Goal: Information Seeking & Learning: Find specific fact

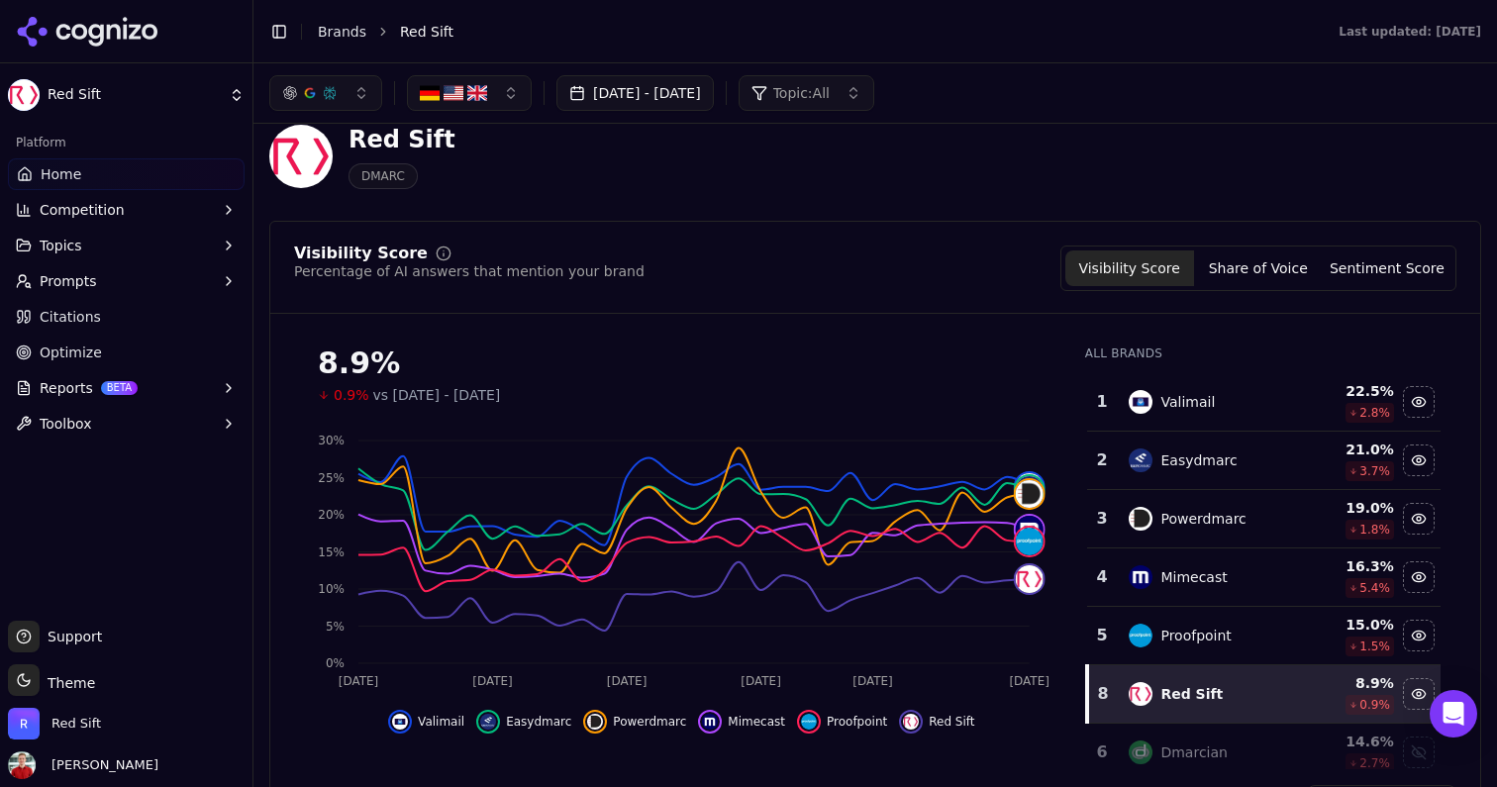
scroll to position [34, 0]
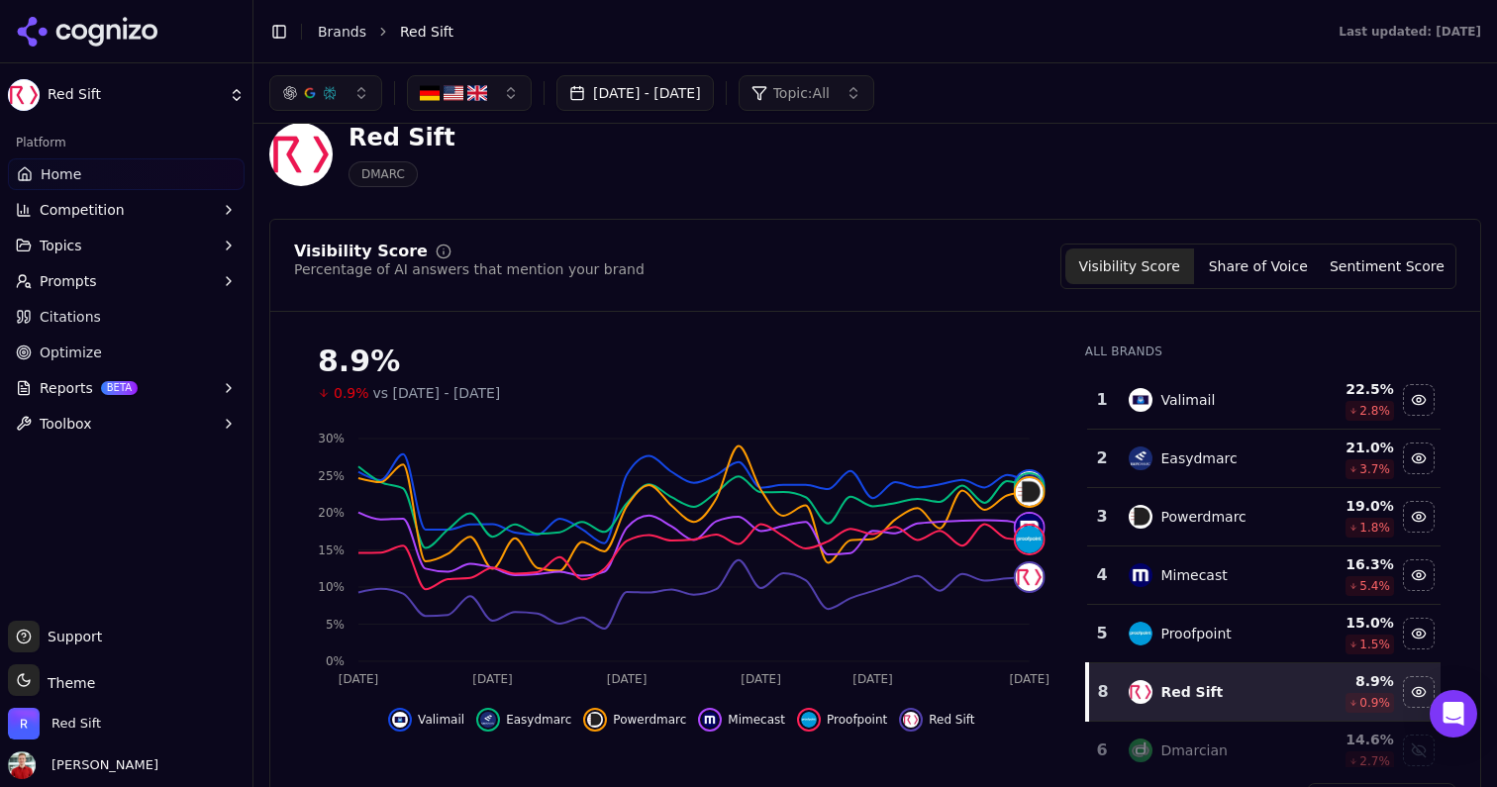
click at [714, 94] on button "[DATE] - [DATE]" at bounding box center [634, 93] width 157 height 36
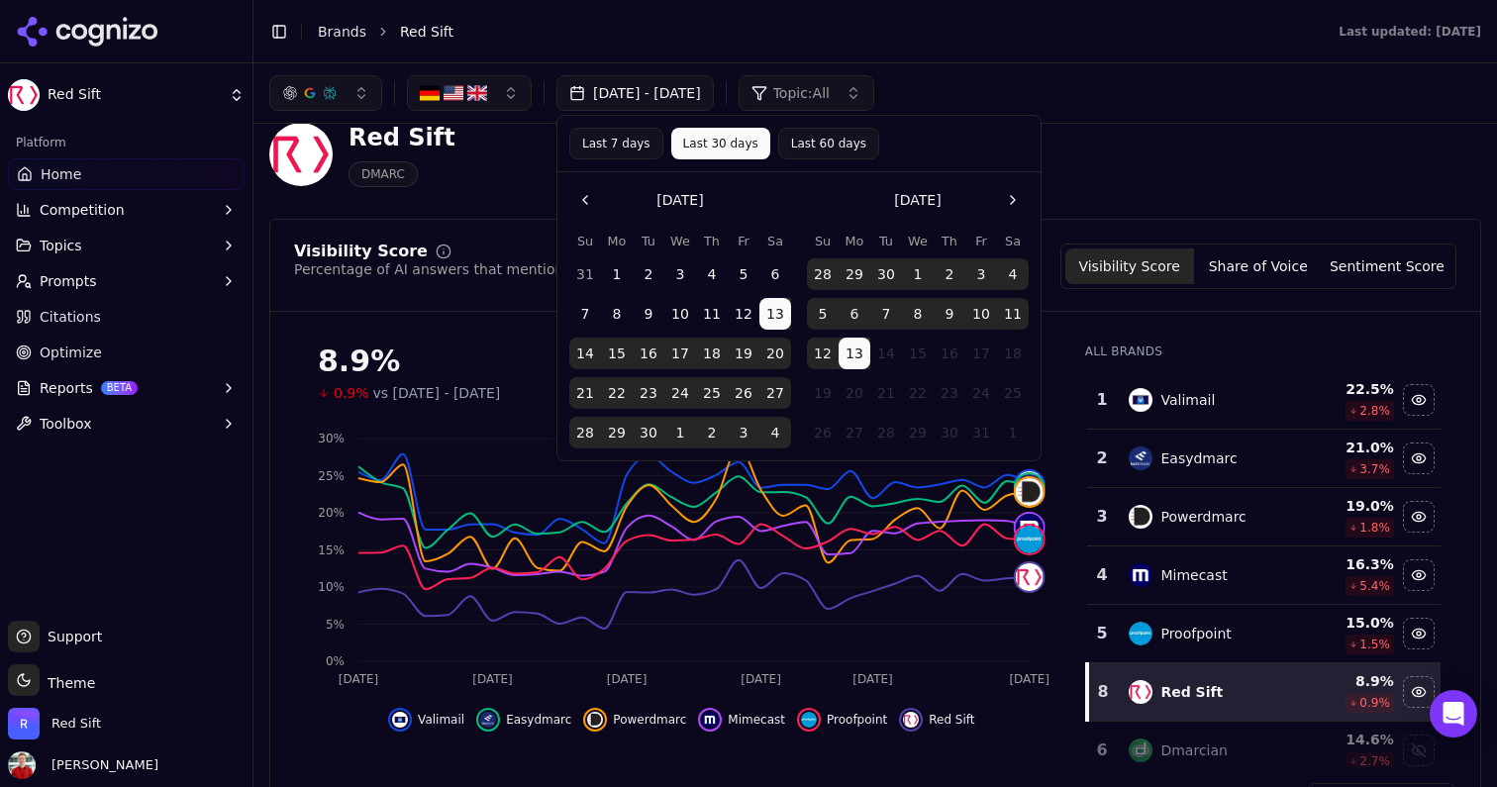
click at [603, 43] on div "Toggle Sidebar Brands Red Sift" at bounding box center [784, 32] width 1062 height 28
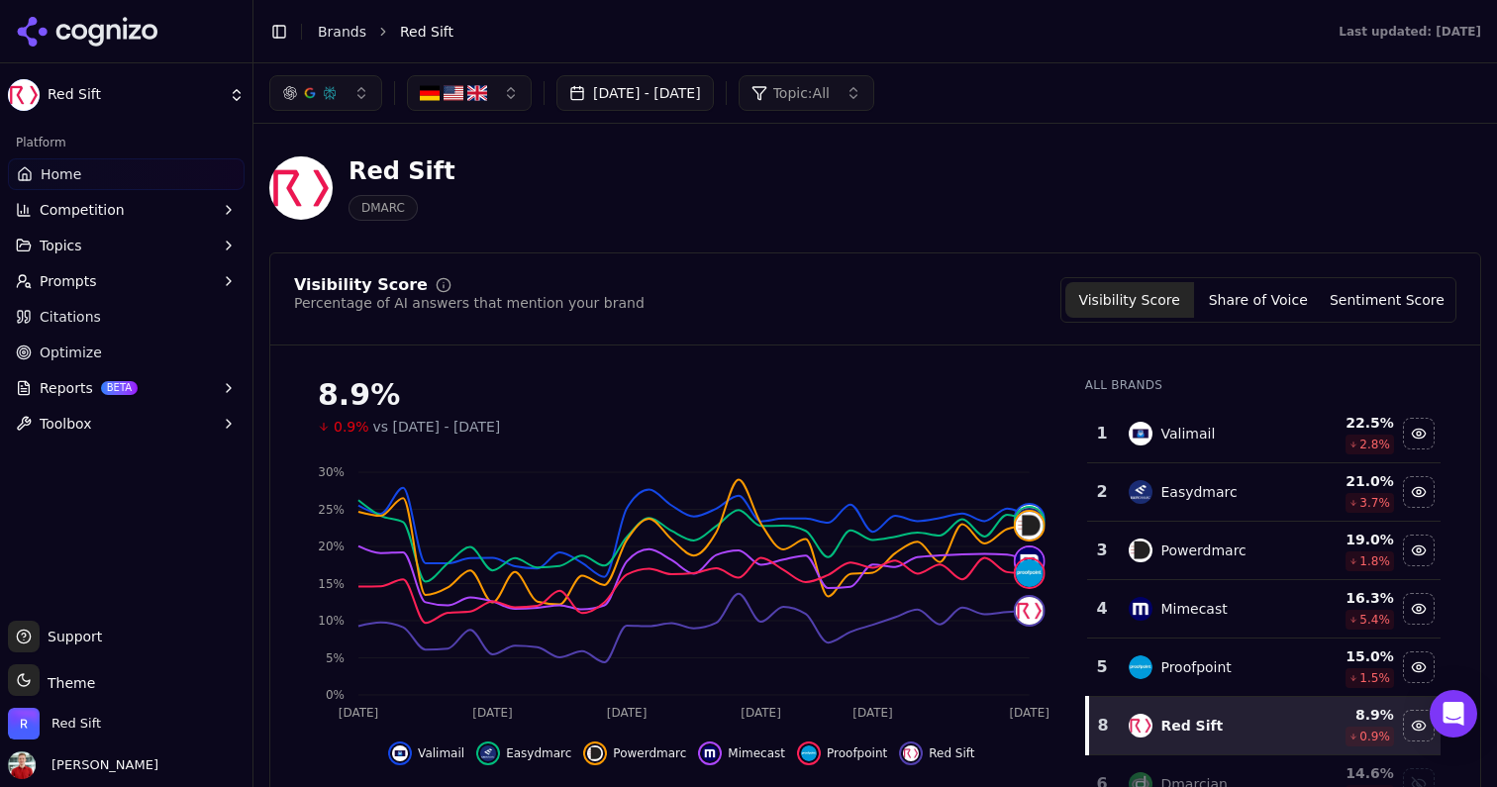
click at [73, 325] on span "Citations" at bounding box center [70, 317] width 61 height 20
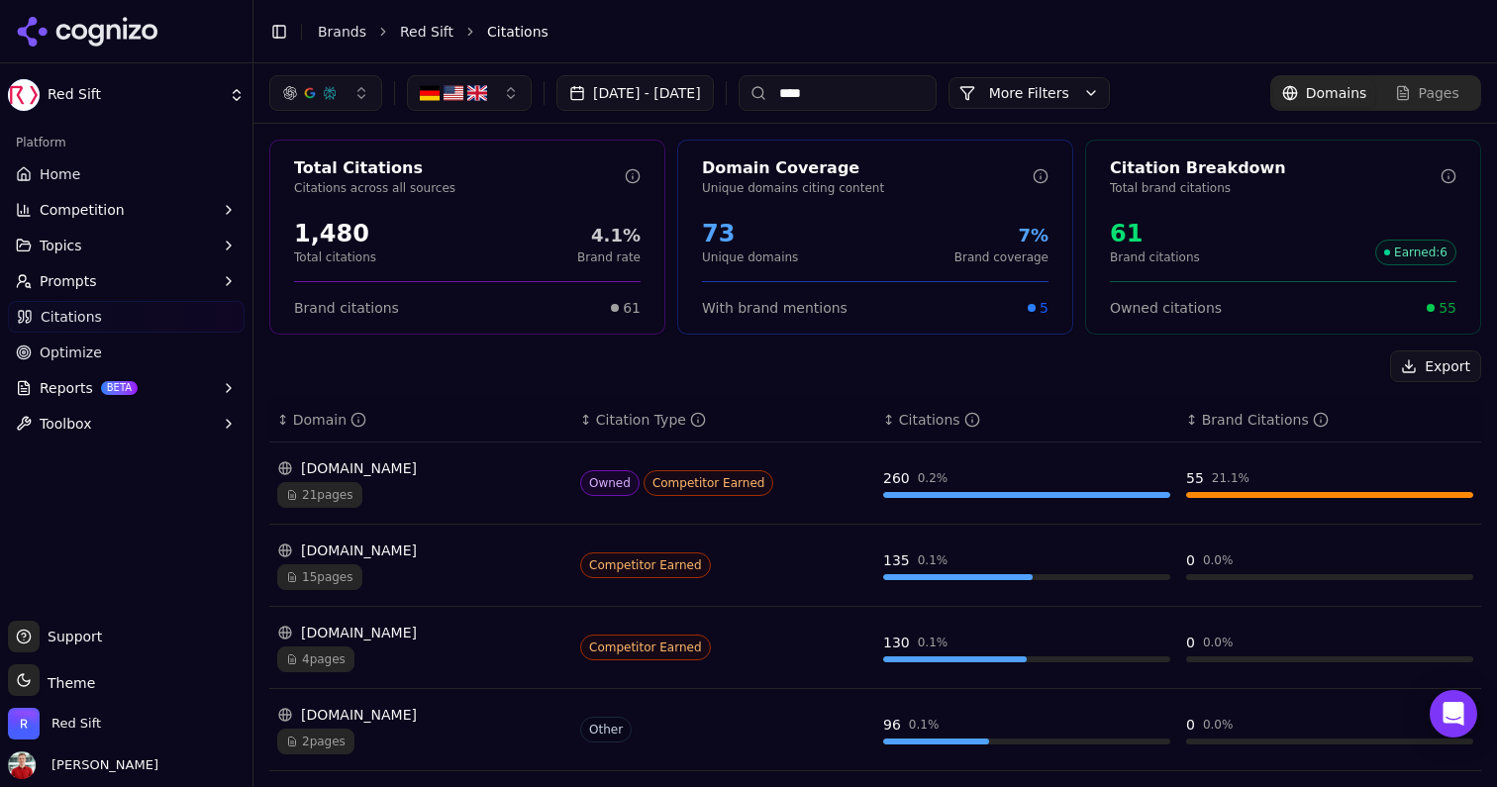
click at [78, 169] on link "Home" at bounding box center [126, 174] width 237 height 32
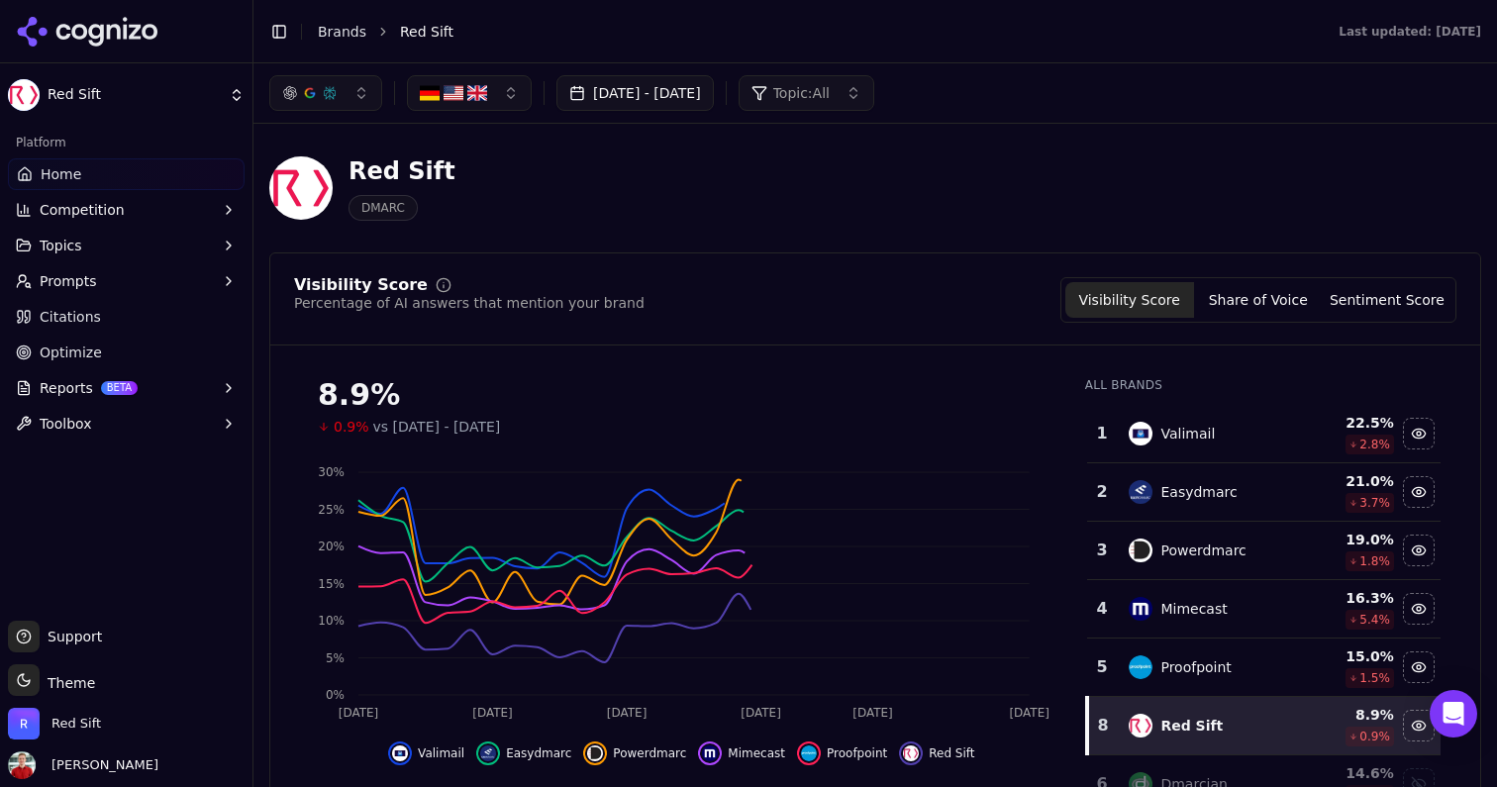
click at [49, 309] on span "Citations" at bounding box center [70, 317] width 61 height 20
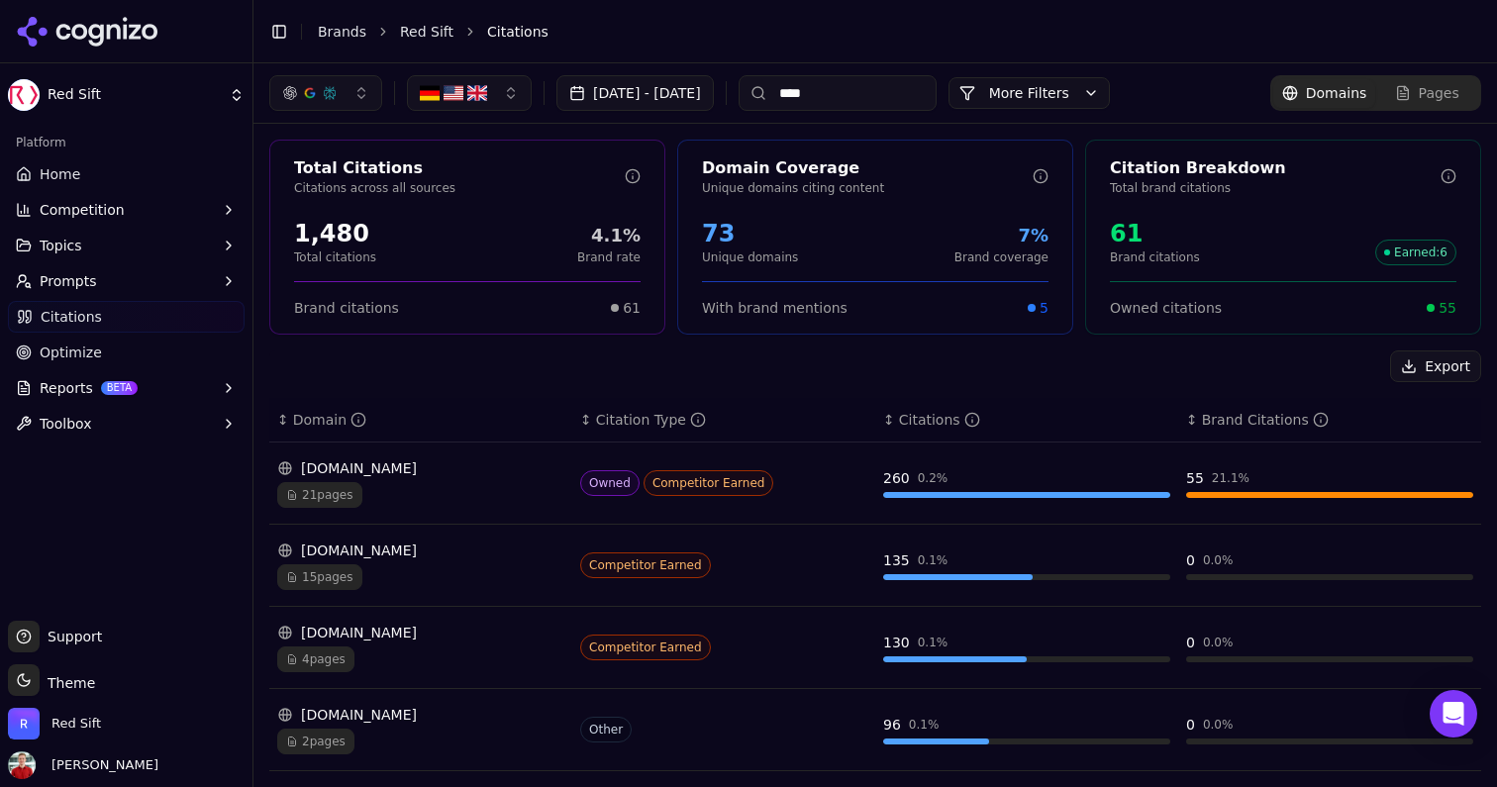
click at [652, 92] on button "[DATE] - [DATE]" at bounding box center [634, 93] width 157 height 36
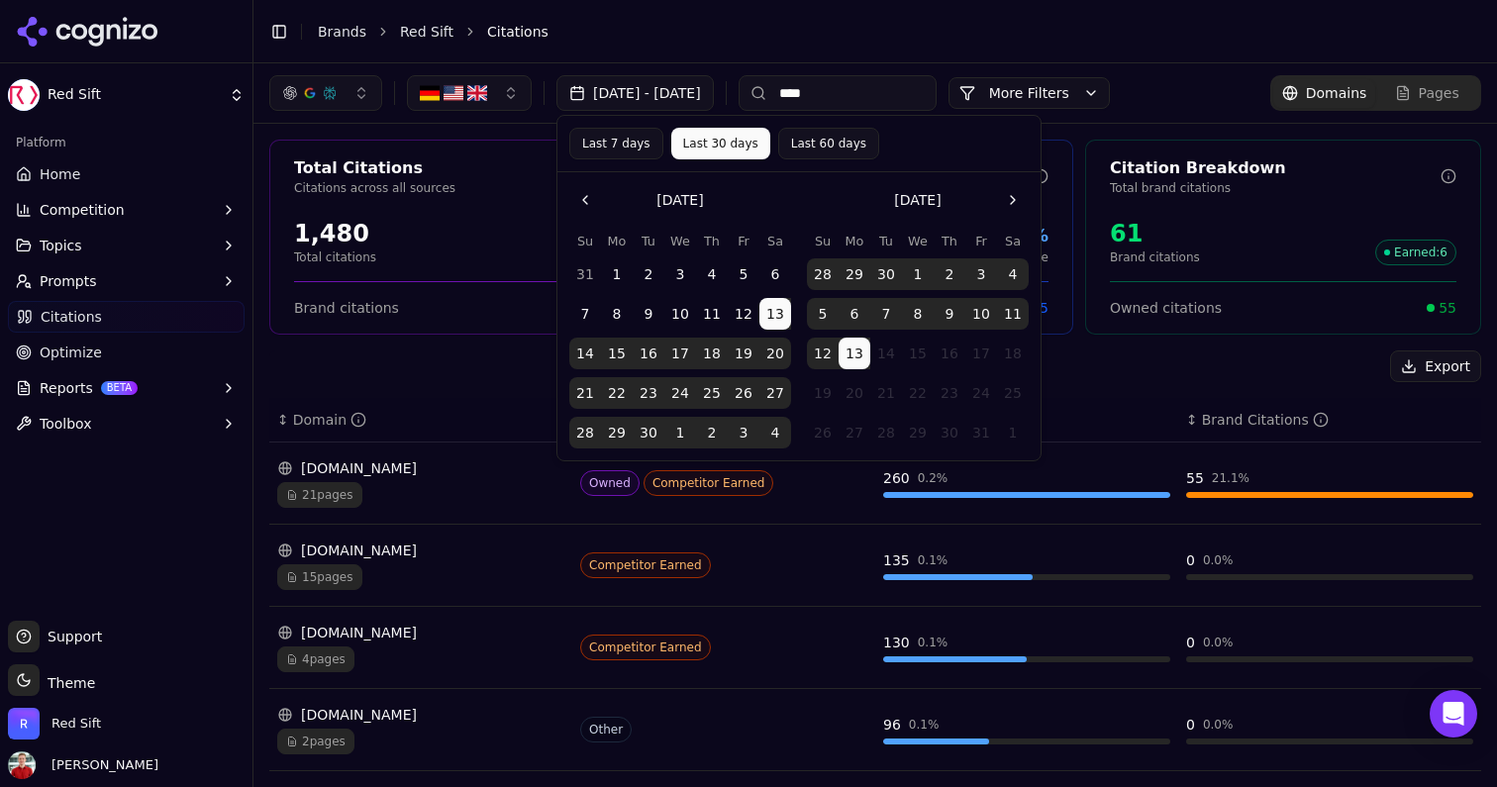
click at [778, 41] on li "Citations" at bounding box center [964, 32] width 955 height 20
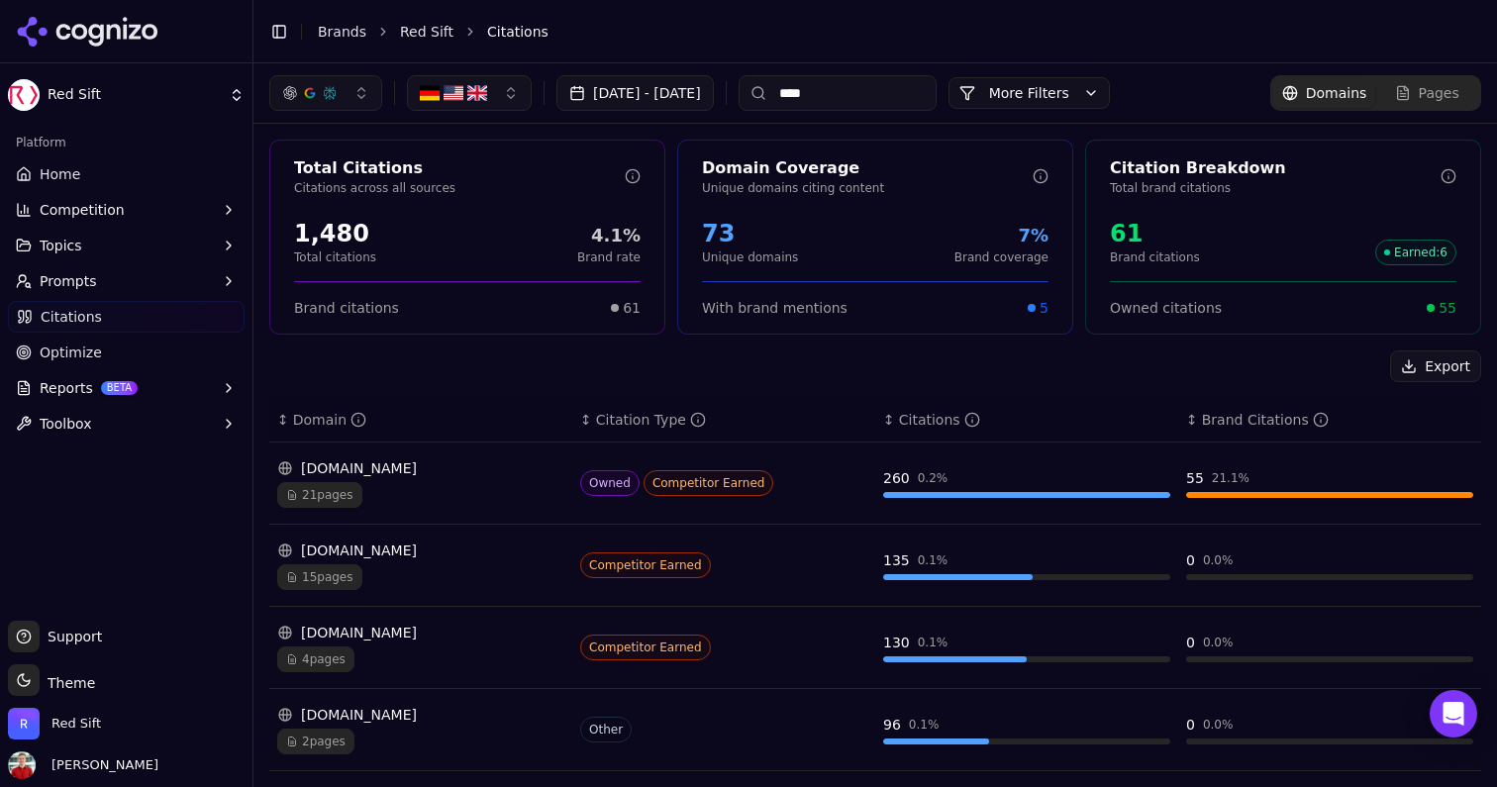
click at [1103, 89] on button "More Filters" at bounding box center [1029, 93] width 161 height 32
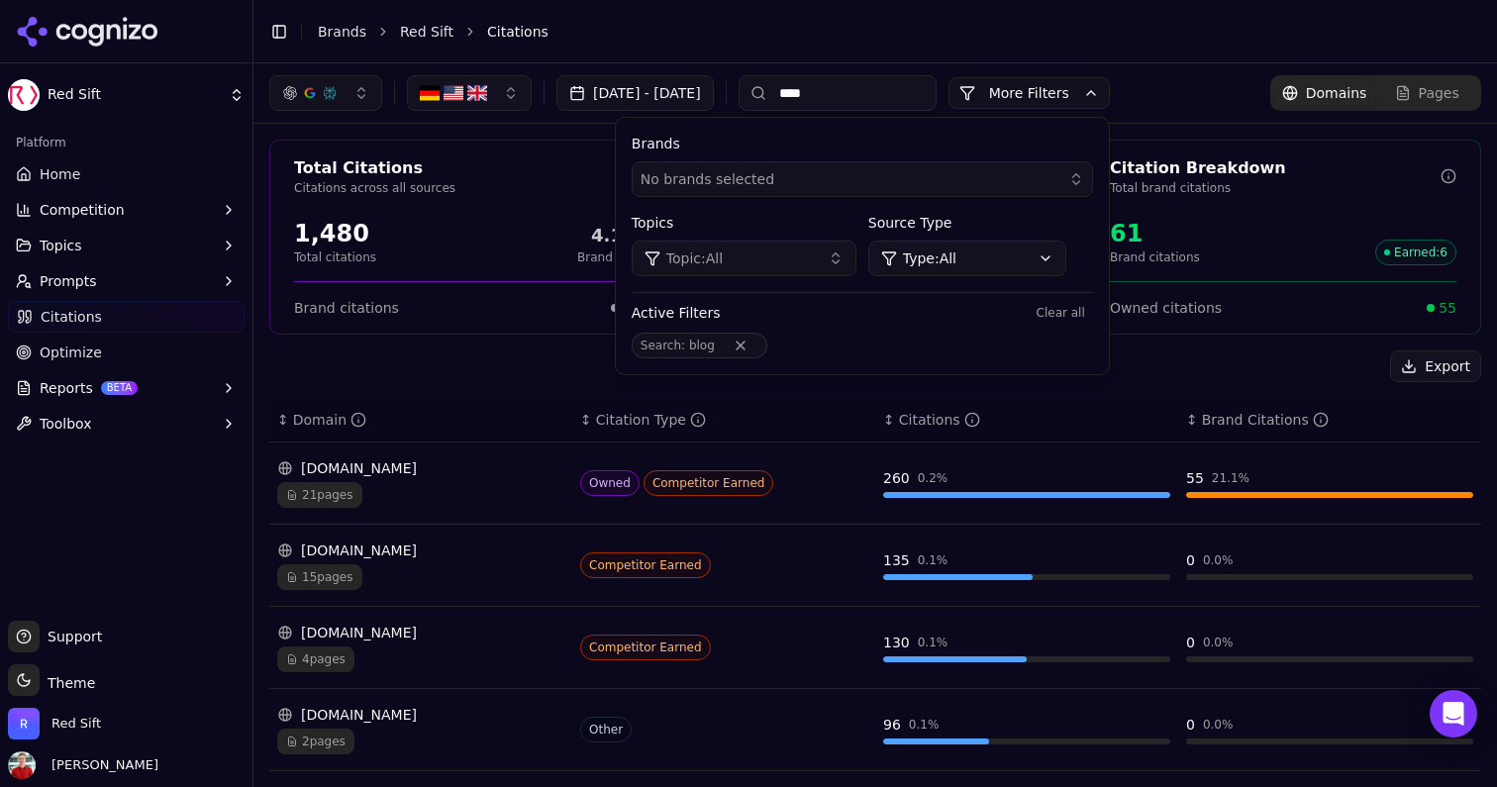
click at [881, 105] on input "****" at bounding box center [838, 93] width 198 height 36
click at [865, 99] on input "****" at bounding box center [838, 93] width 198 height 36
type input "**"
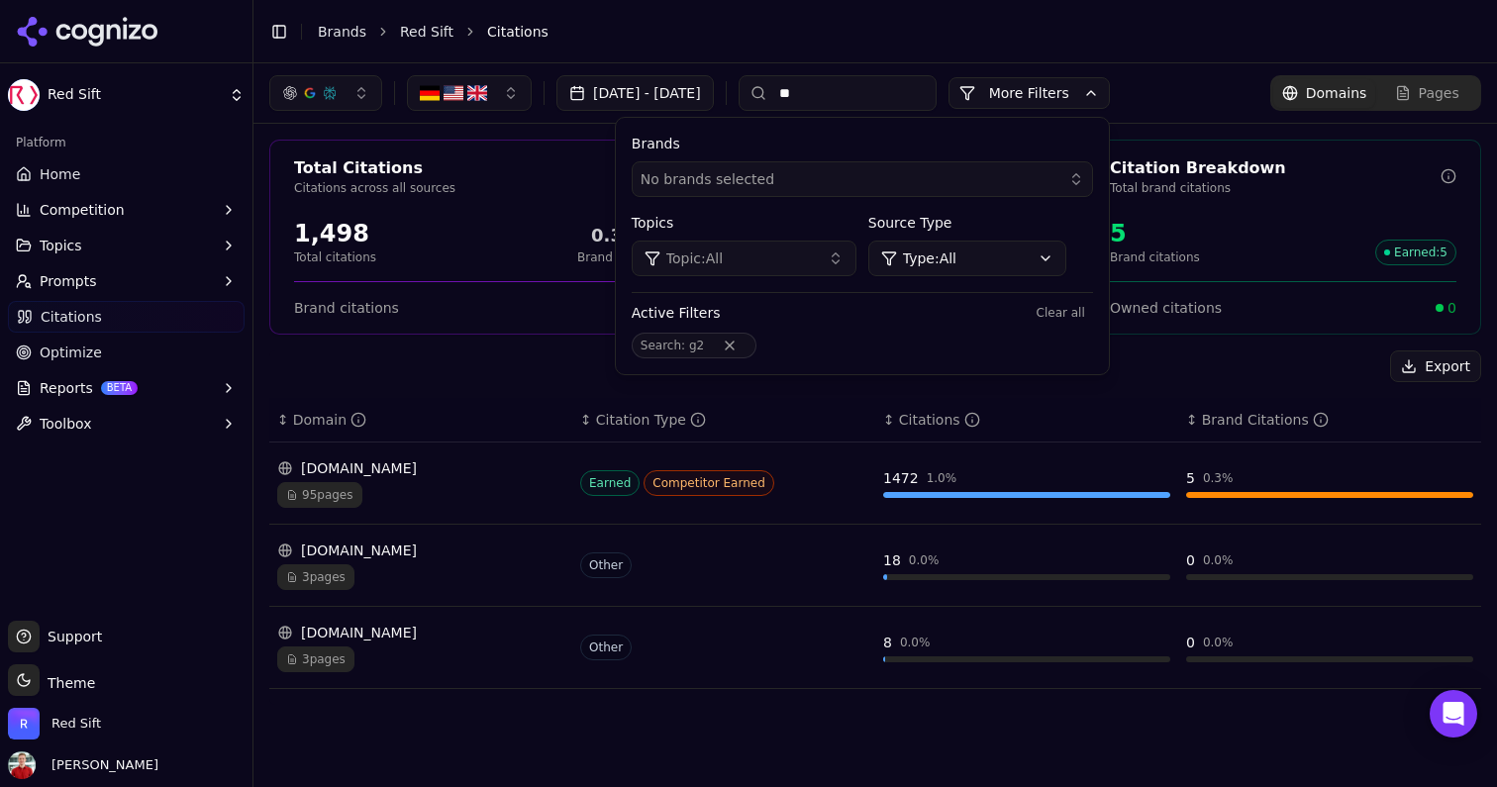
click at [336, 500] on span "95 pages" at bounding box center [319, 495] width 85 height 26
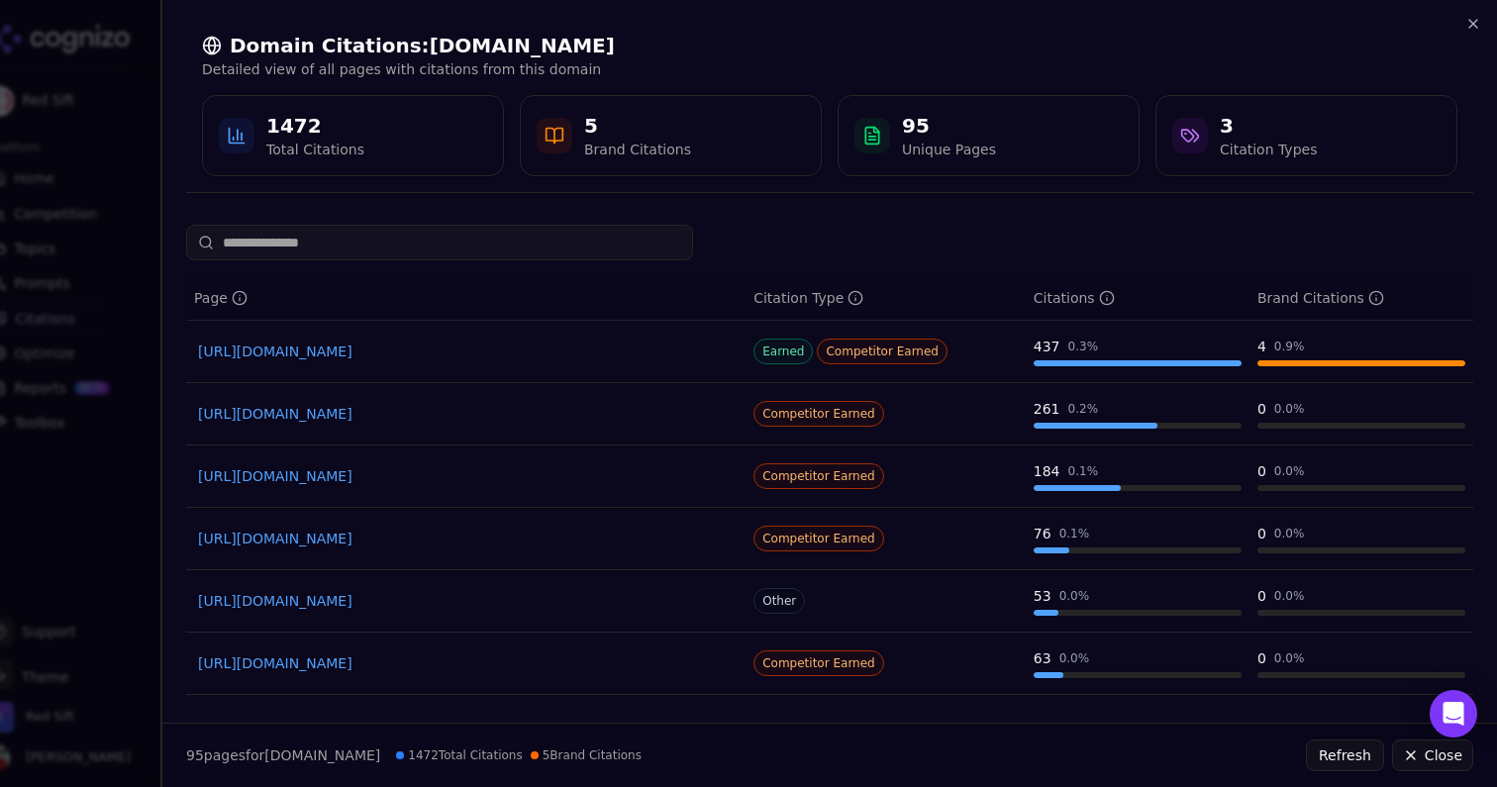
click at [354, 246] on input at bounding box center [439, 243] width 507 height 36
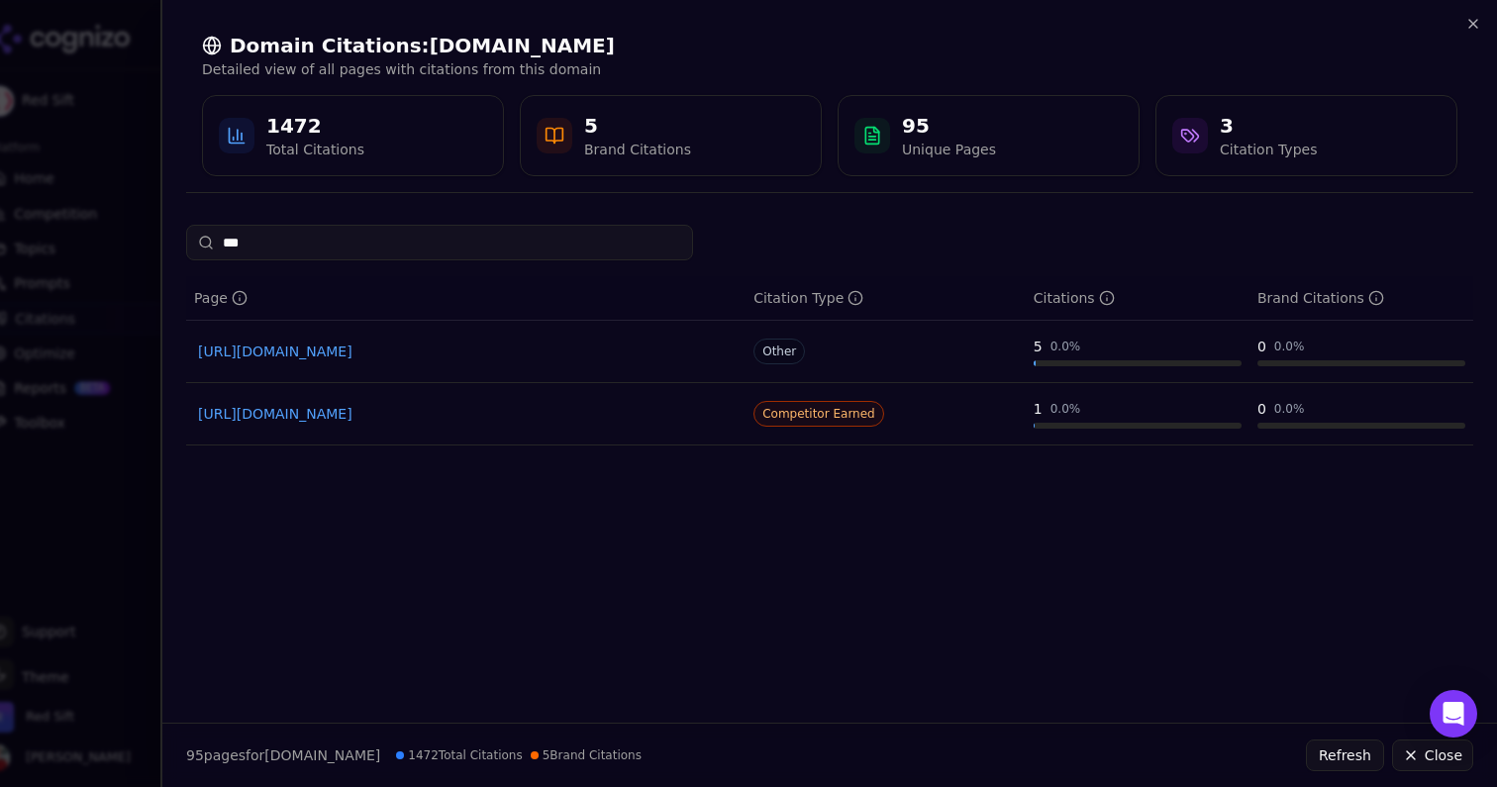
click at [475, 416] on link "[URL][DOMAIN_NAME]" at bounding box center [466, 414] width 536 height 20
click at [295, 245] on input "***" at bounding box center [439, 243] width 507 height 36
type input "*"
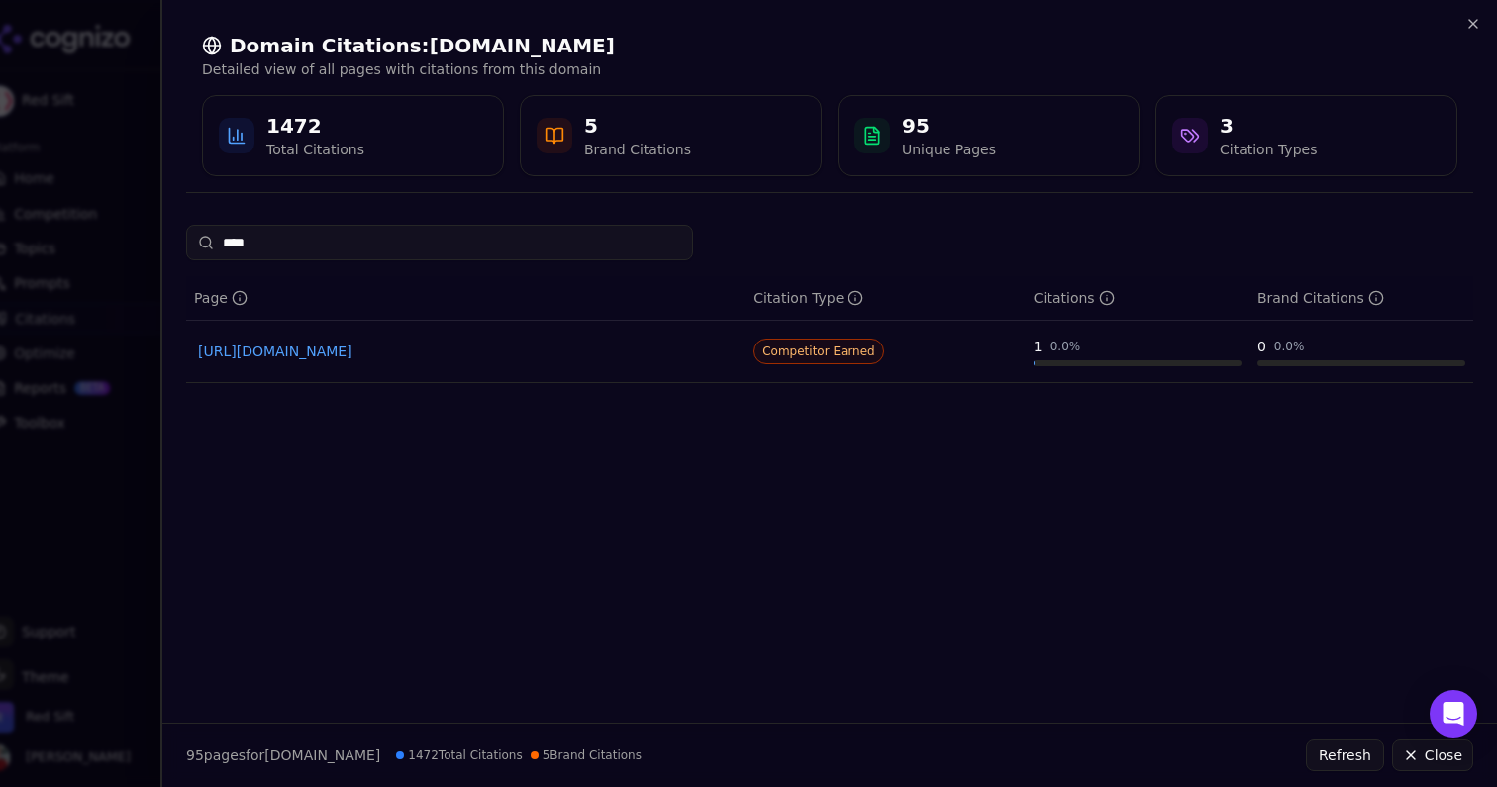
type input "****"
click at [354, 357] on link "[URL][DOMAIN_NAME]" at bounding box center [466, 352] width 536 height 20
click at [356, 253] on input "****" at bounding box center [439, 243] width 507 height 36
click at [388, 243] on input "****" at bounding box center [439, 243] width 507 height 36
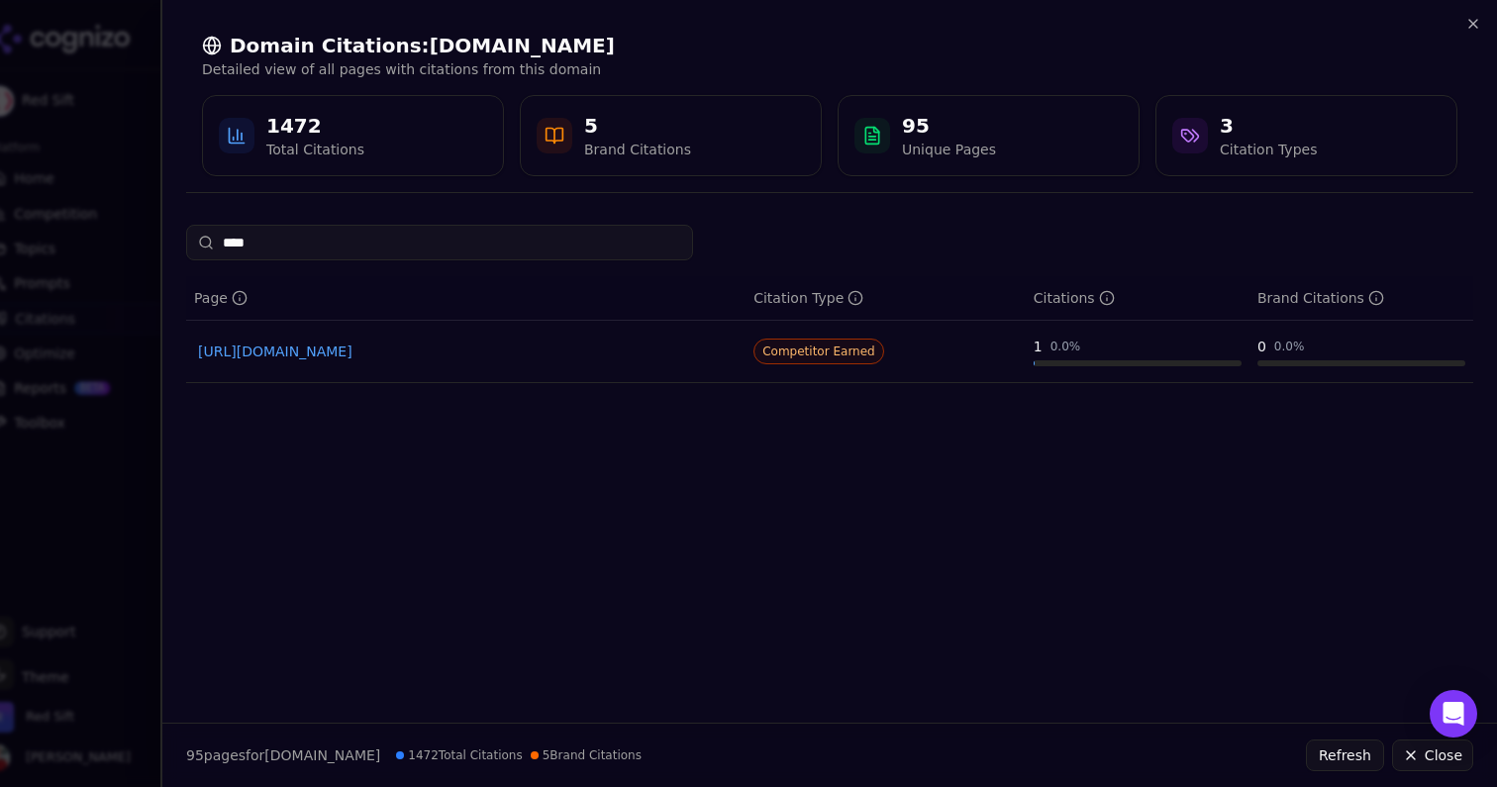
click at [388, 243] on input "****" at bounding box center [439, 243] width 507 height 36
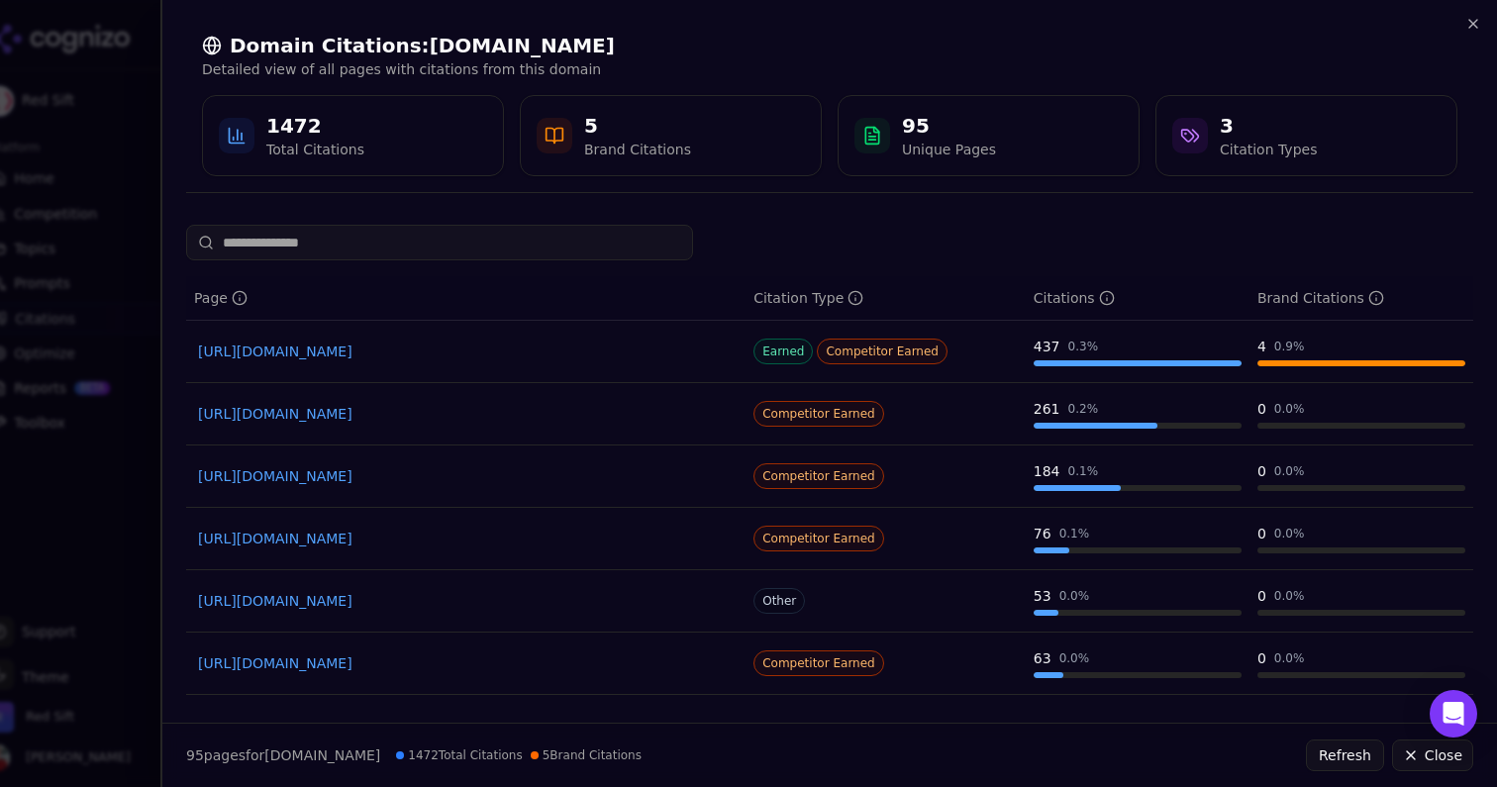
click at [624, 145] on div "Brand Citations" at bounding box center [637, 150] width 107 height 20
click at [556, 130] on icon at bounding box center [555, 136] width 20 height 20
click at [591, 123] on div "5" at bounding box center [637, 126] width 107 height 28
click at [354, 355] on link "[URL][DOMAIN_NAME]" at bounding box center [466, 352] width 536 height 20
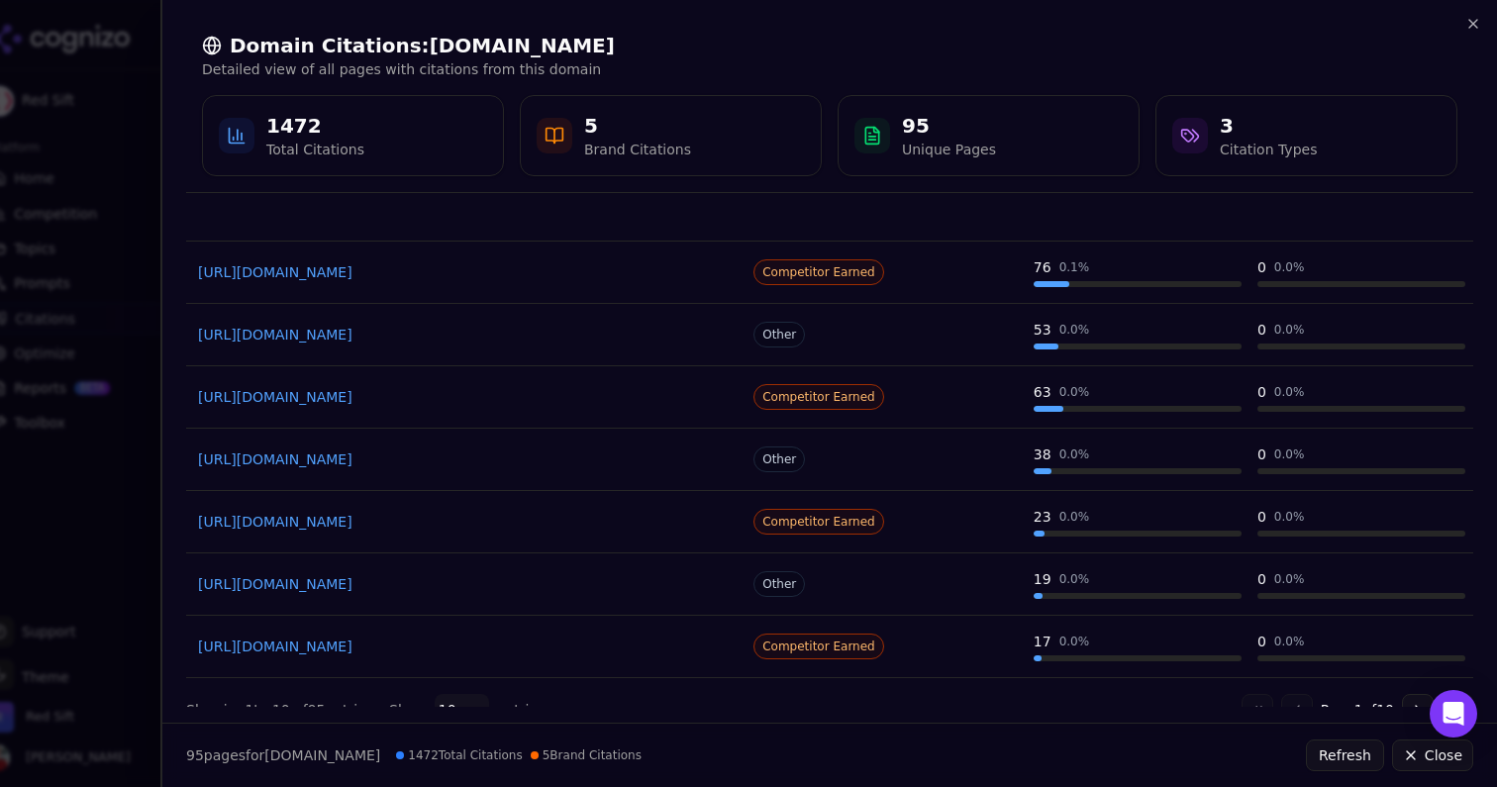
scroll to position [301, 0]
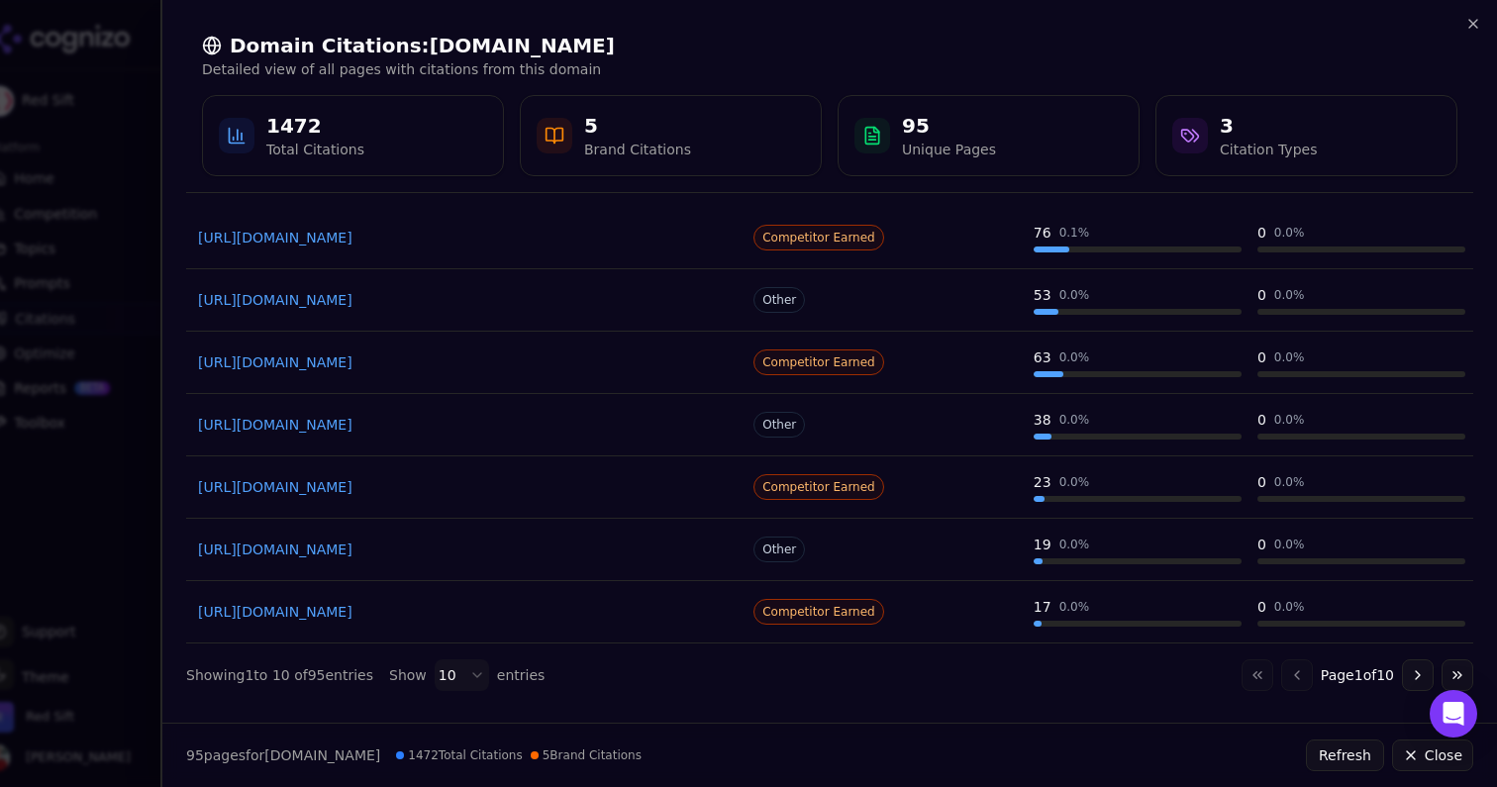
click at [365, 617] on link "[URL][DOMAIN_NAME]" at bounding box center [466, 612] width 536 height 20
click at [462, 681] on body "Red Sift Platform Home Competition Topics Prompts Citations Optimize Reports BE…" at bounding box center [748, 393] width 1497 height 787
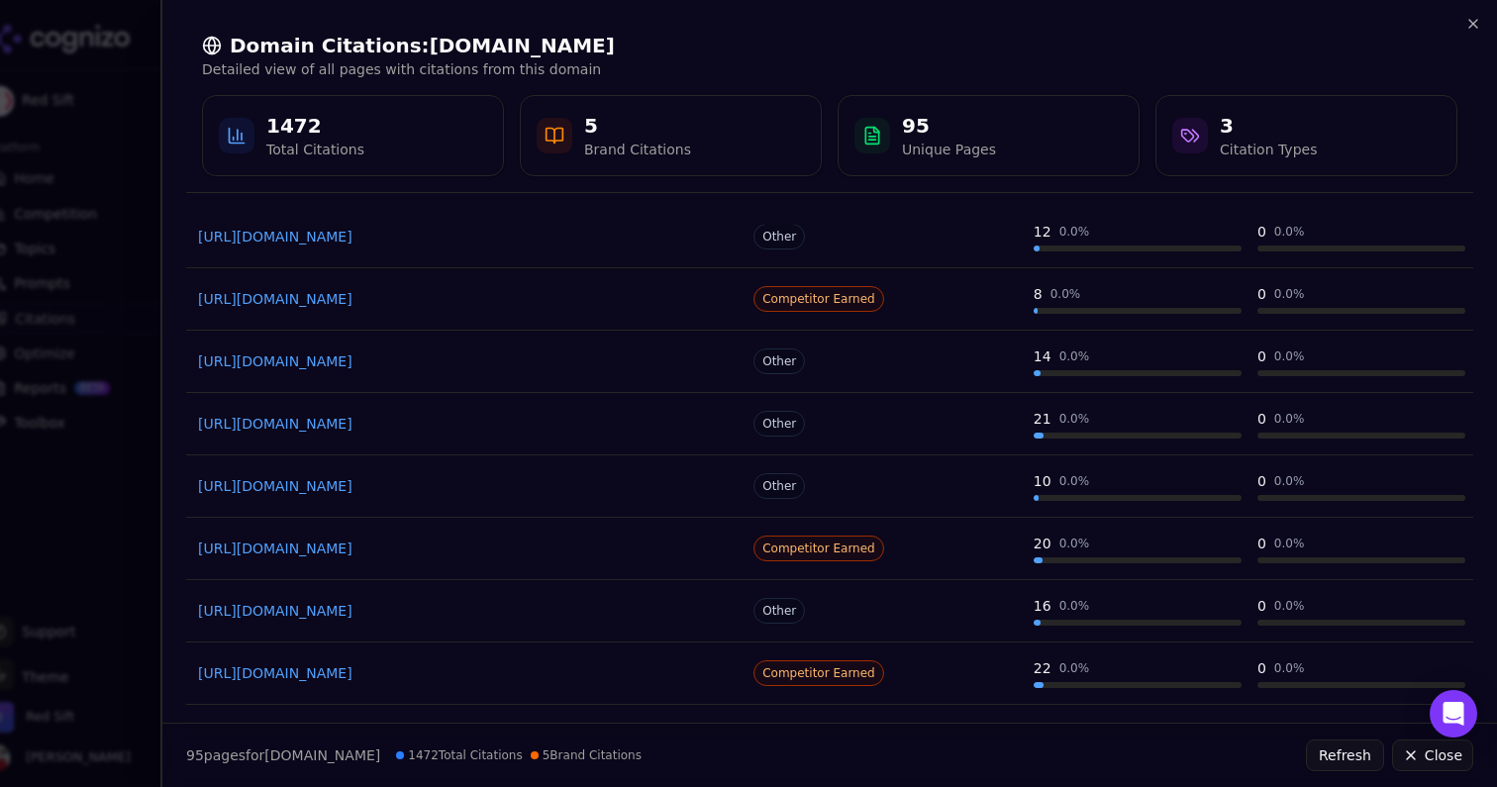
scroll to position [793, 0]
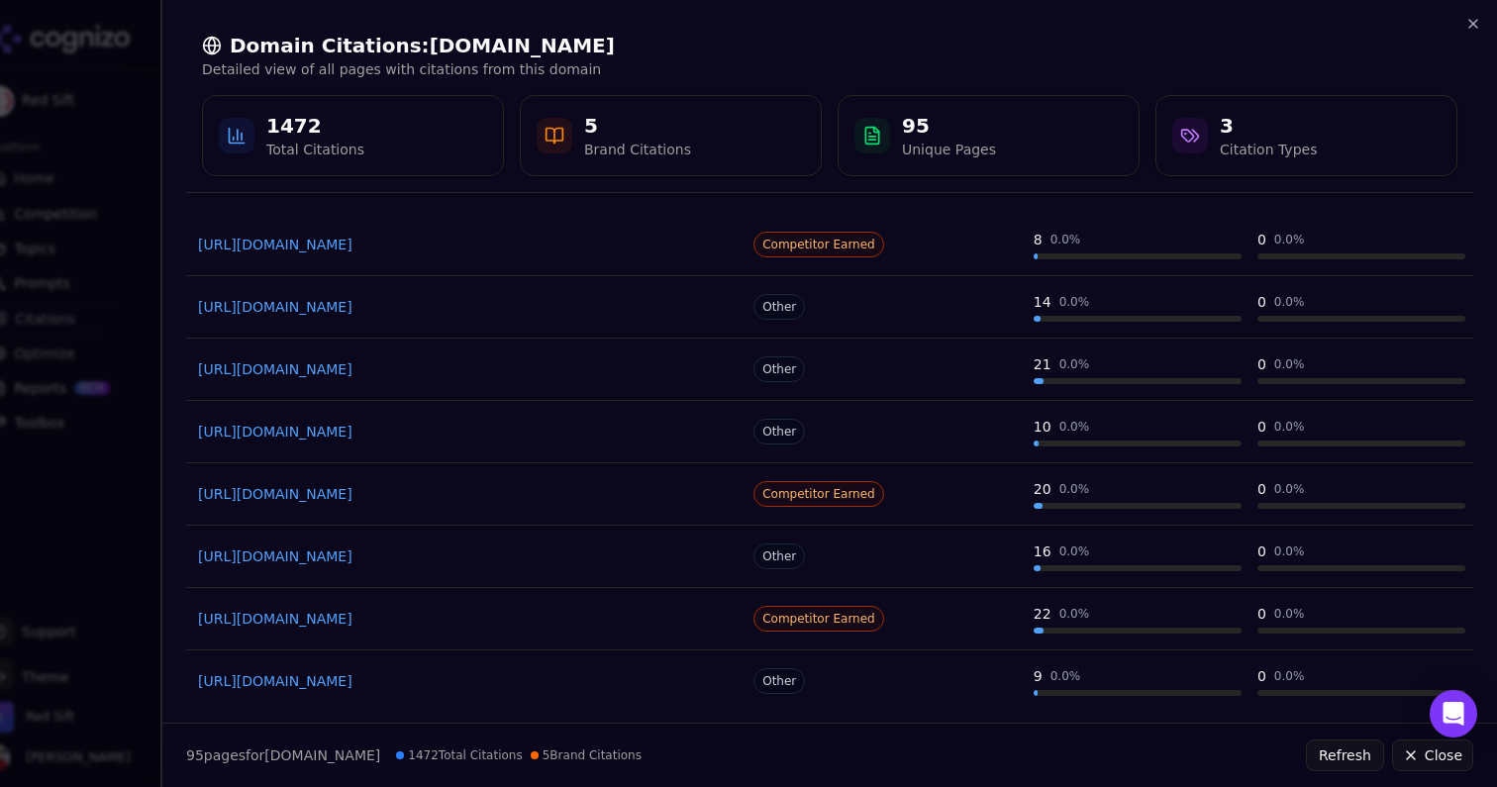
click at [636, 496] on link "[URL][DOMAIN_NAME]" at bounding box center [466, 494] width 536 height 20
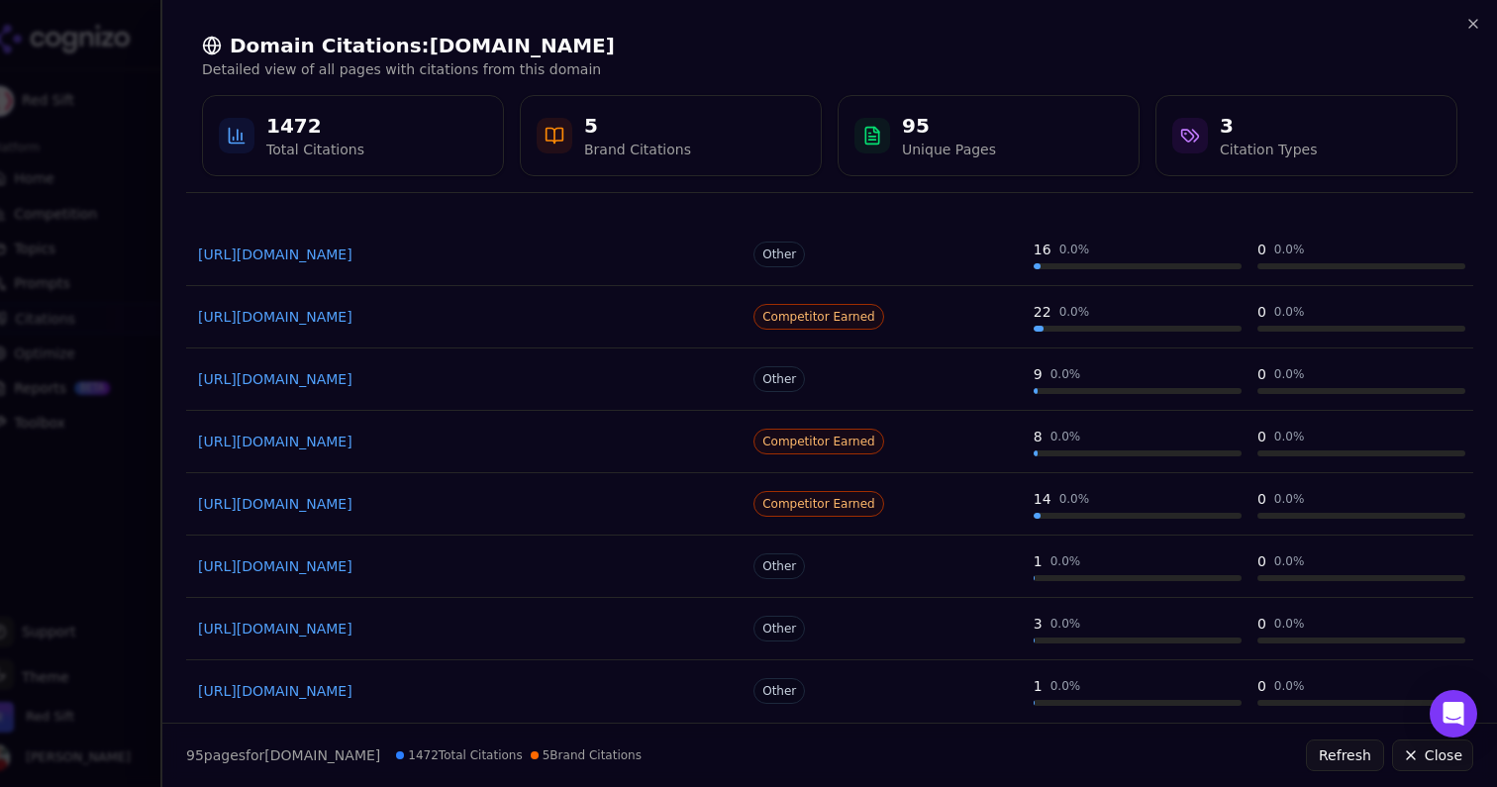
scroll to position [0, 0]
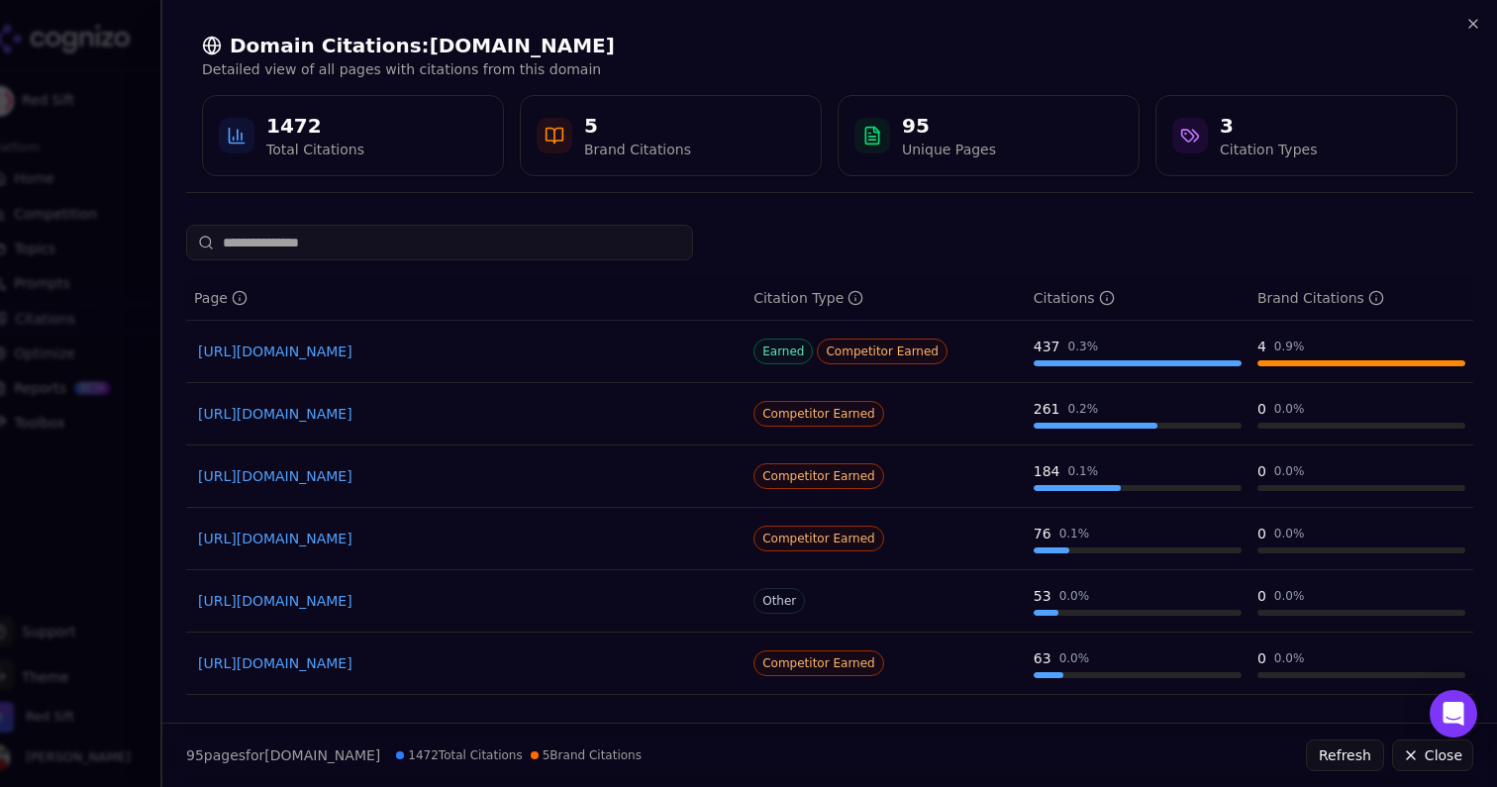
click at [40, 289] on div at bounding box center [748, 393] width 1497 height 787
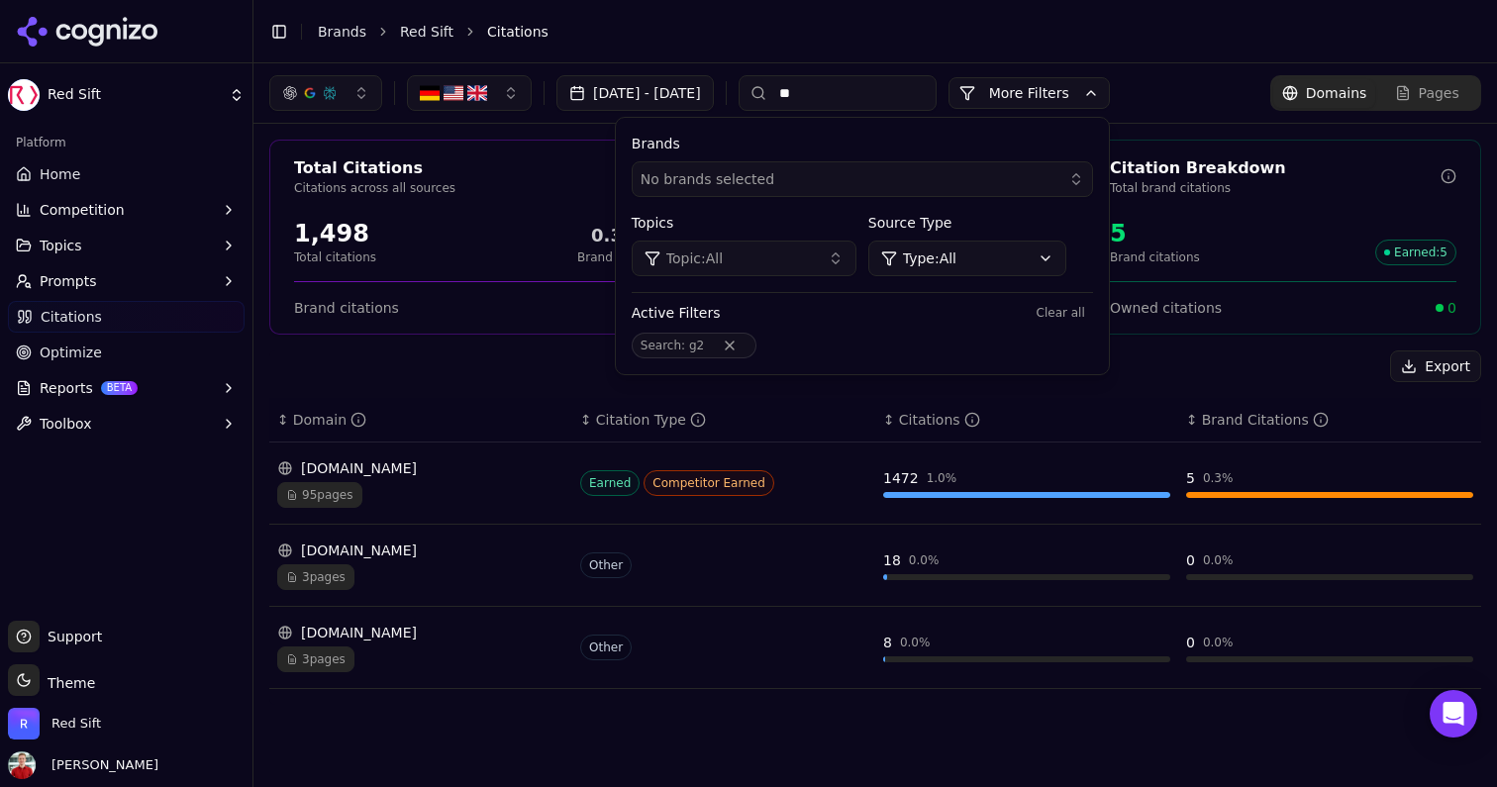
click at [93, 170] on link "Home" at bounding box center [126, 174] width 237 height 32
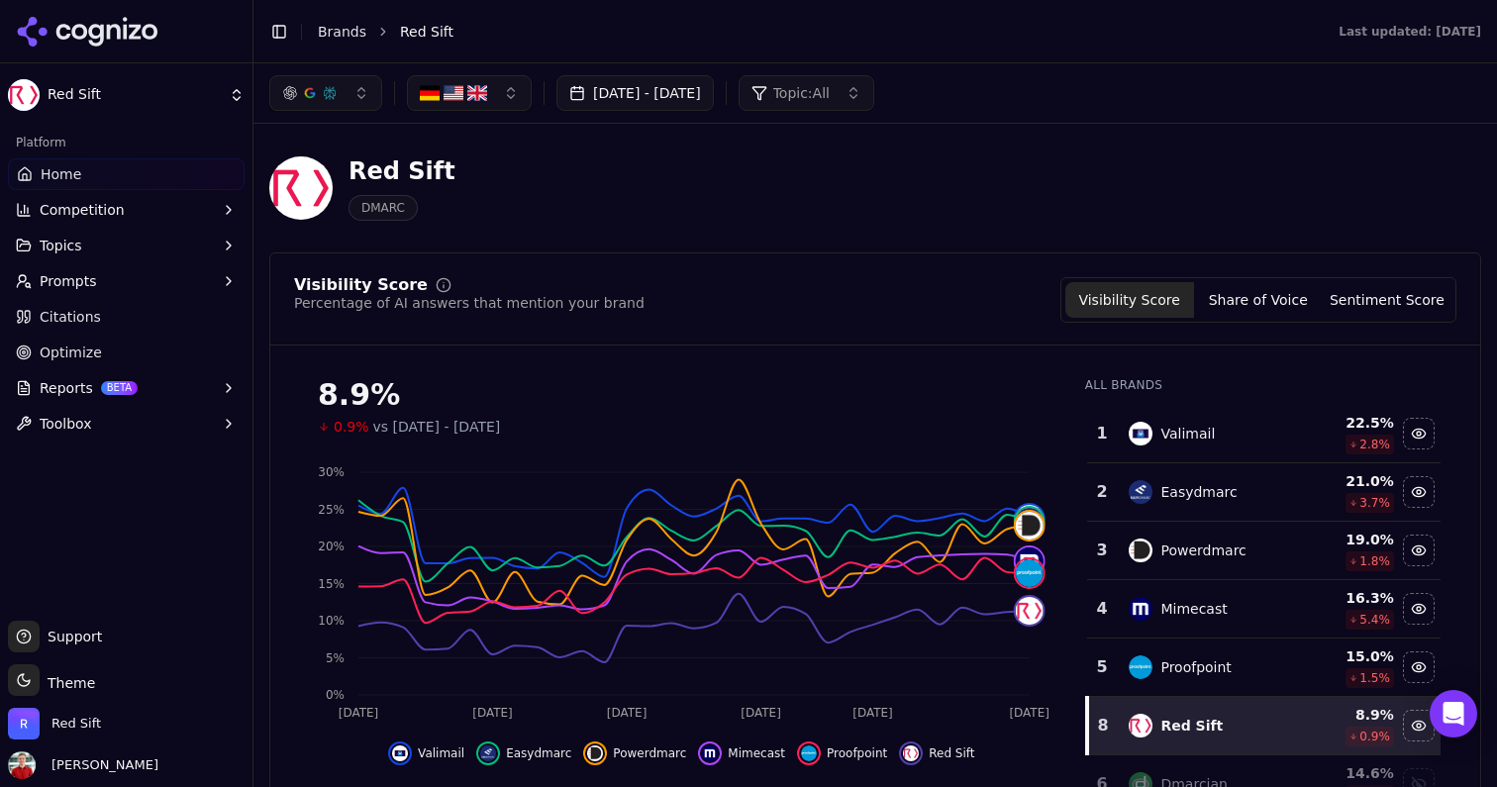
click at [87, 307] on span "Citations" at bounding box center [70, 317] width 61 height 20
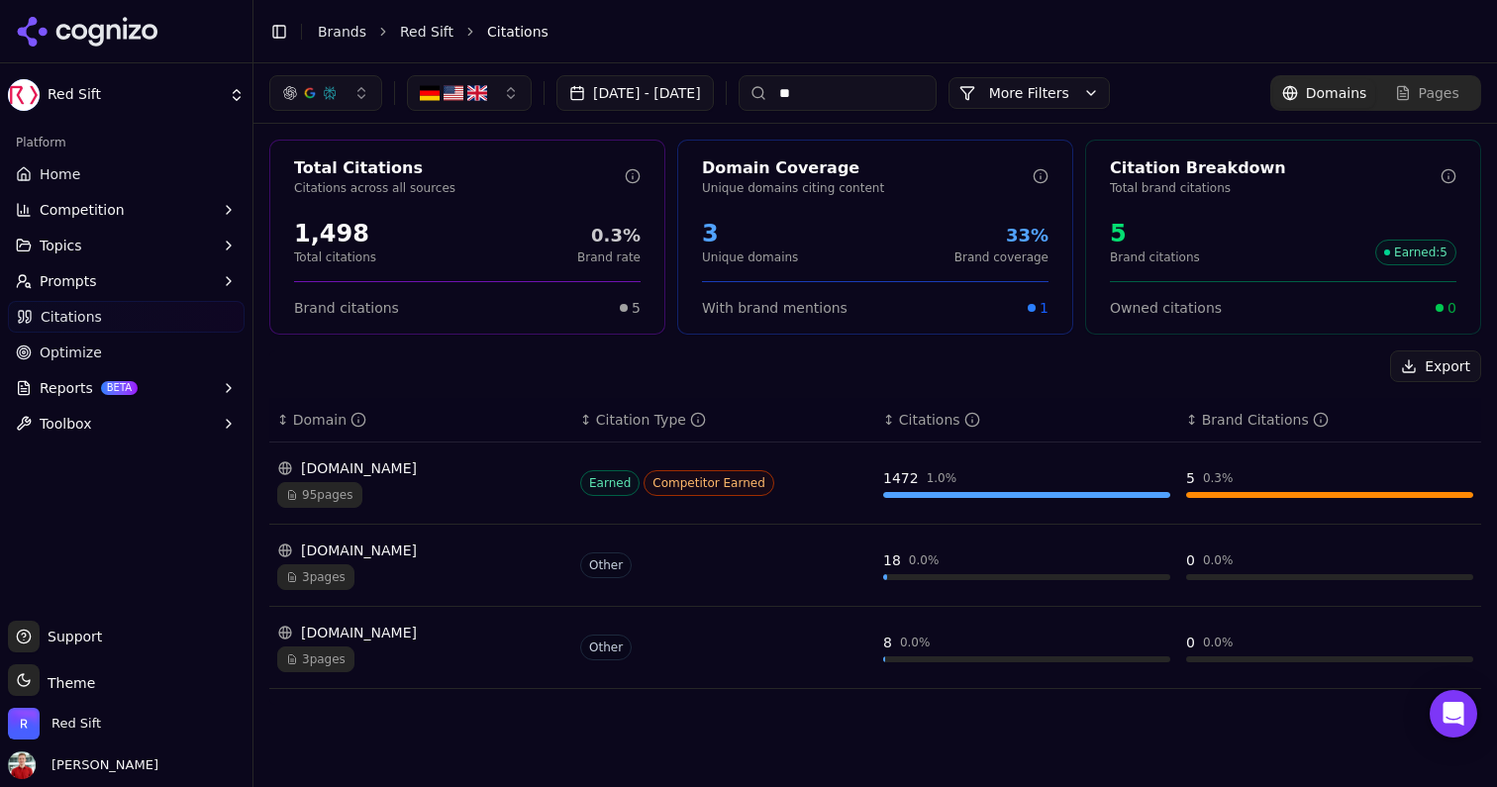
click at [915, 97] on input "**" at bounding box center [838, 93] width 198 height 36
type input "*"
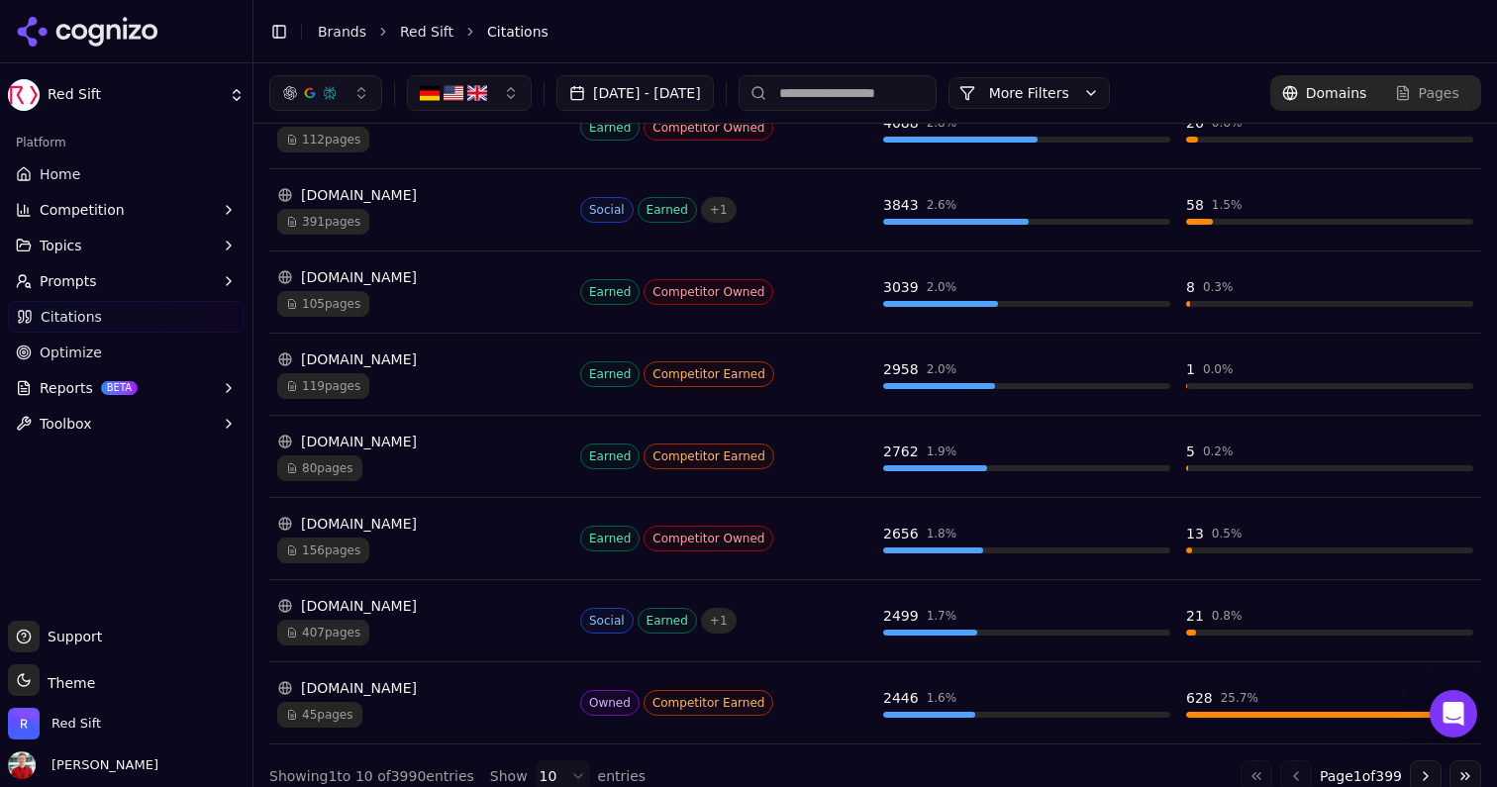
scroll to position [541, 0]
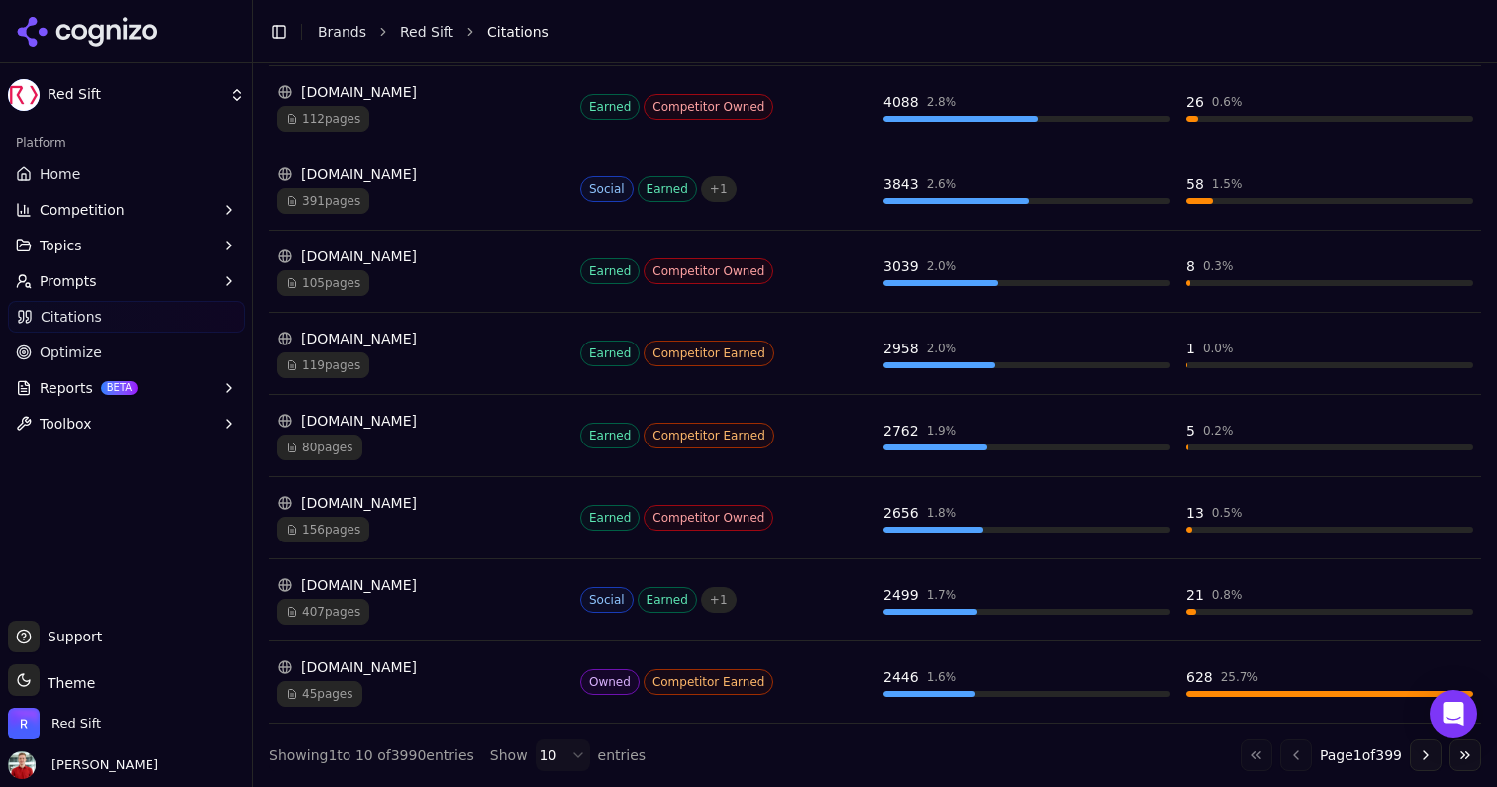
click at [335, 699] on span "45 pages" at bounding box center [319, 694] width 85 height 26
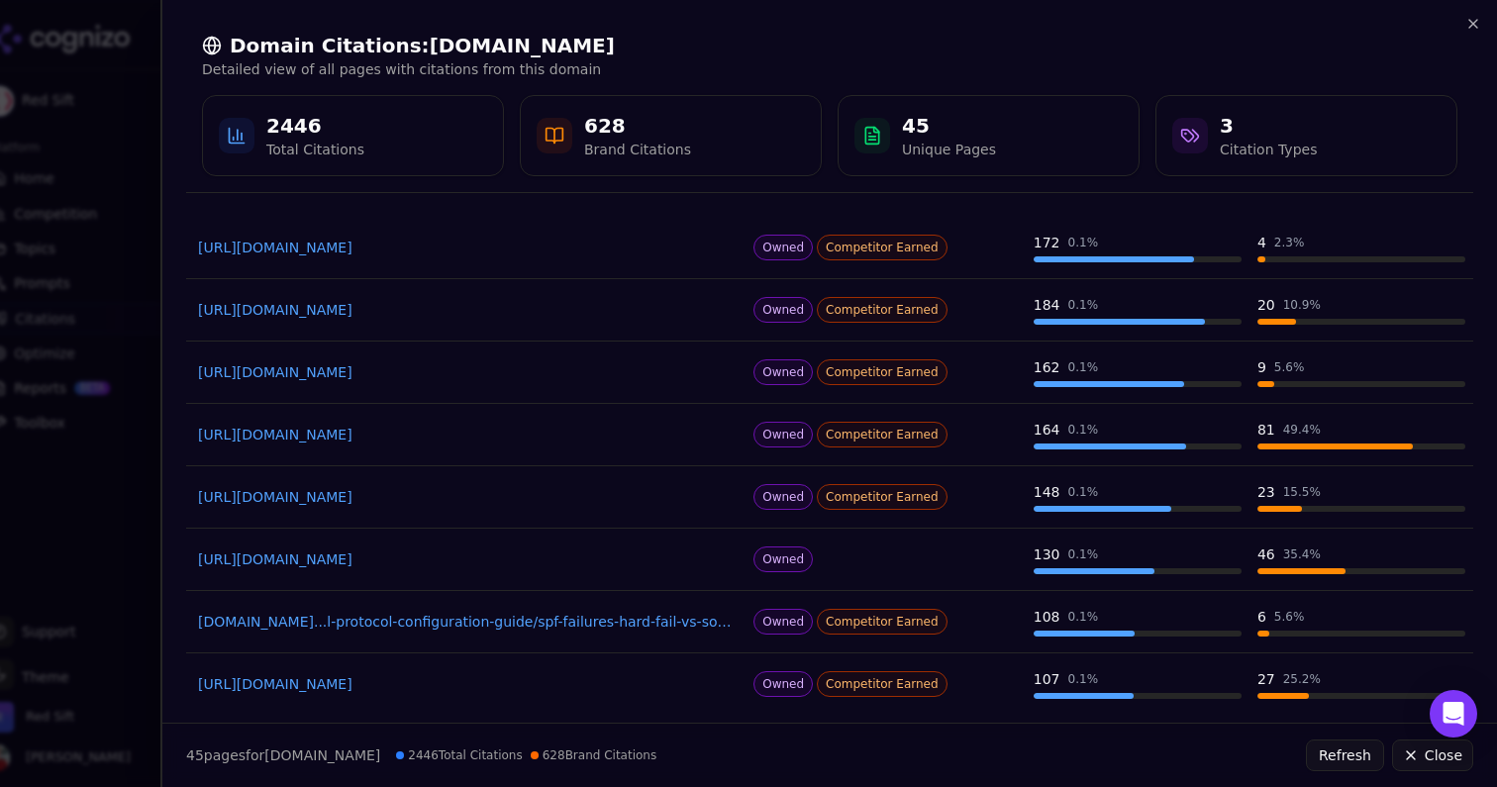
scroll to position [301, 0]
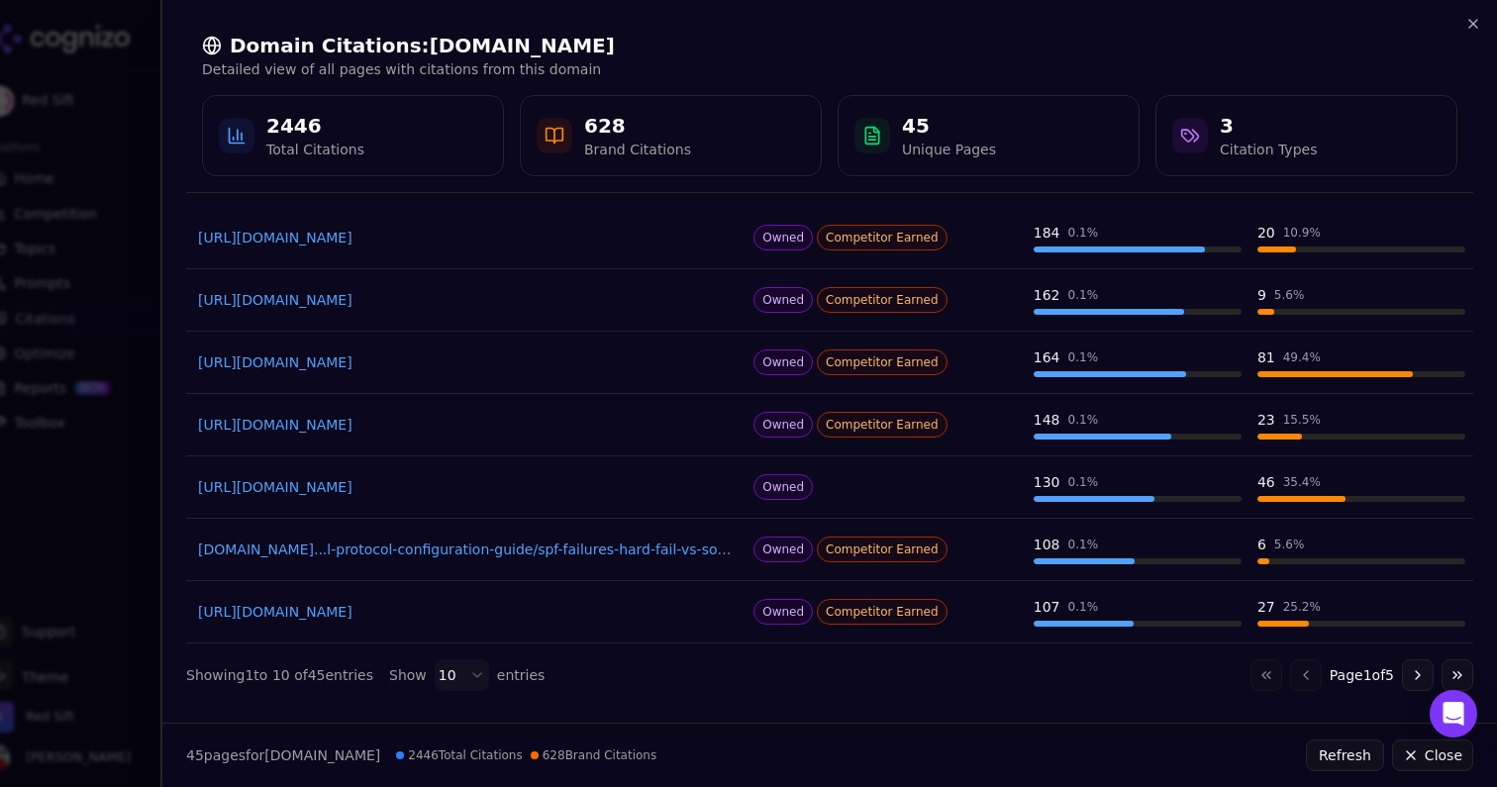
click at [605, 138] on div "628" at bounding box center [637, 126] width 107 height 28
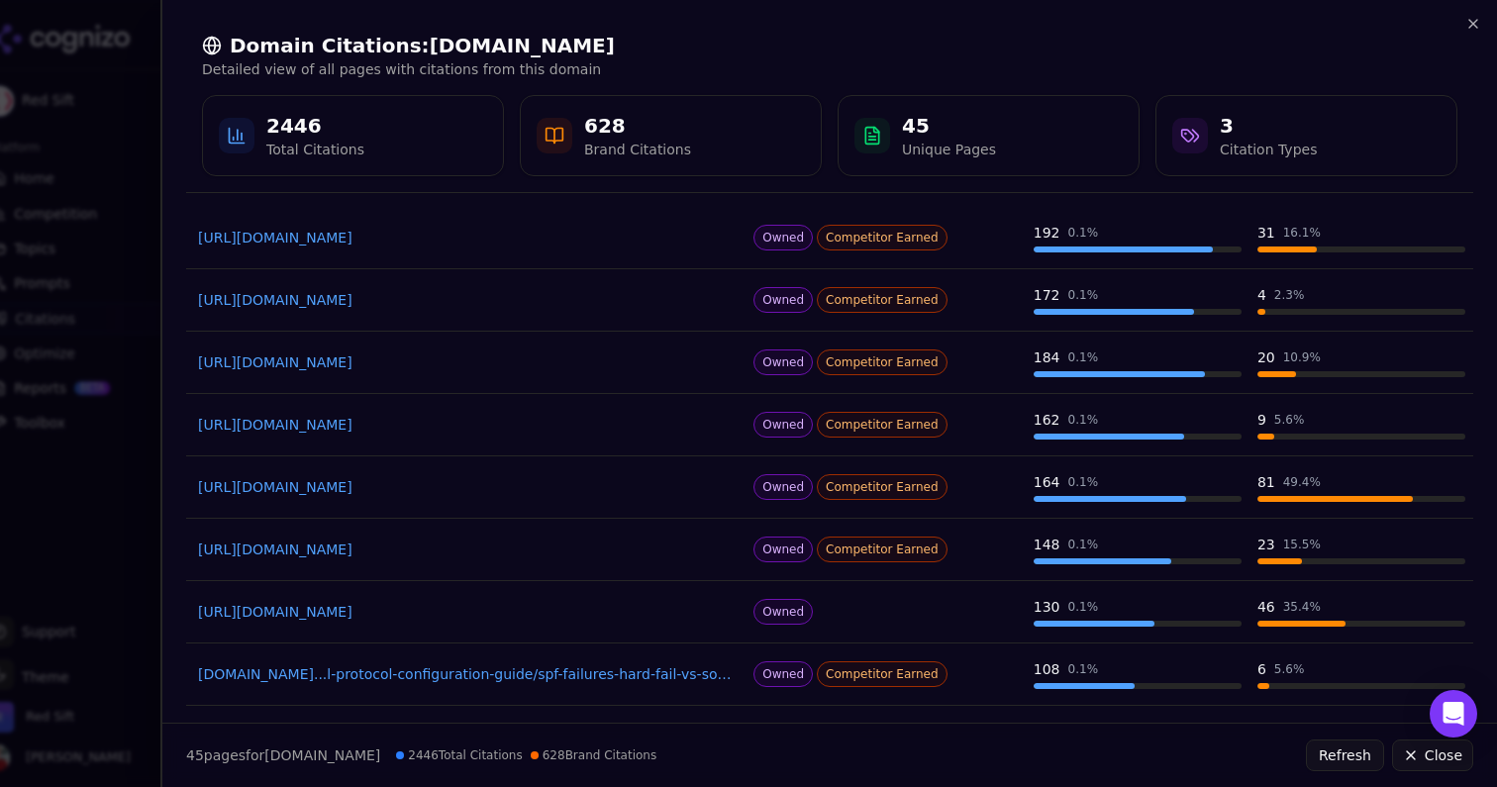
scroll to position [0, 0]
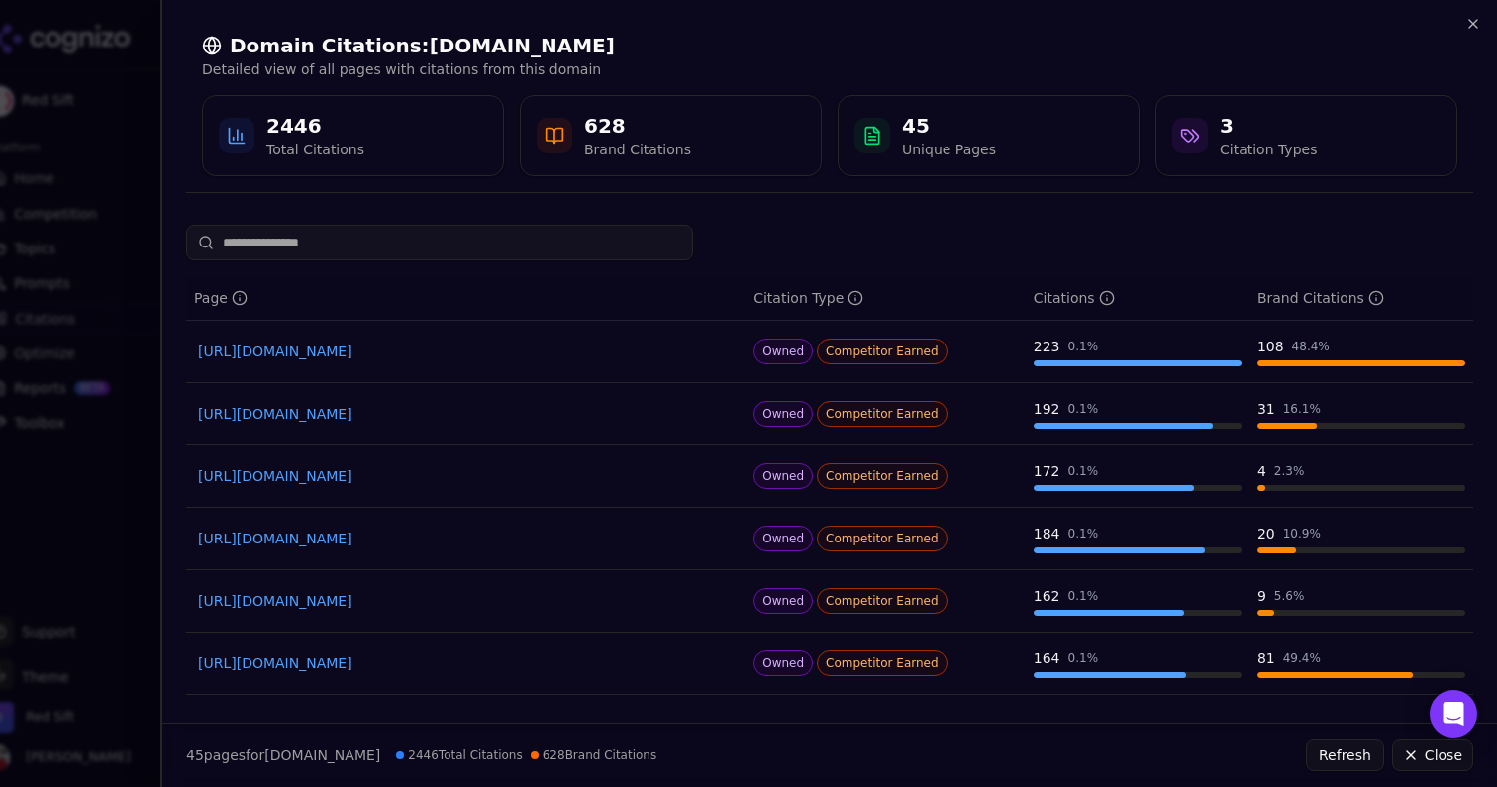
click at [150, 203] on div at bounding box center [748, 393] width 1497 height 787
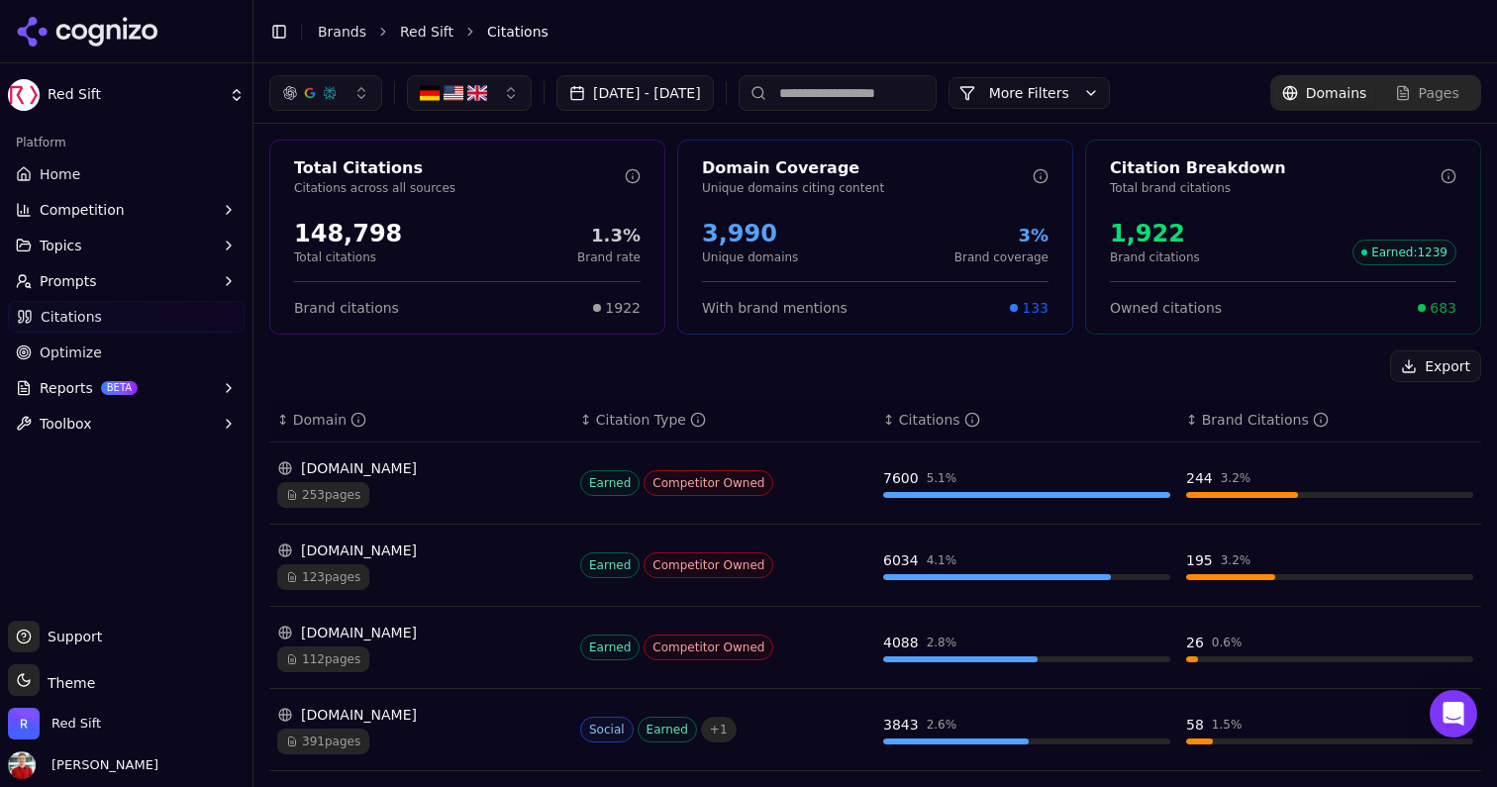
click at [875, 90] on input at bounding box center [838, 93] width 198 height 36
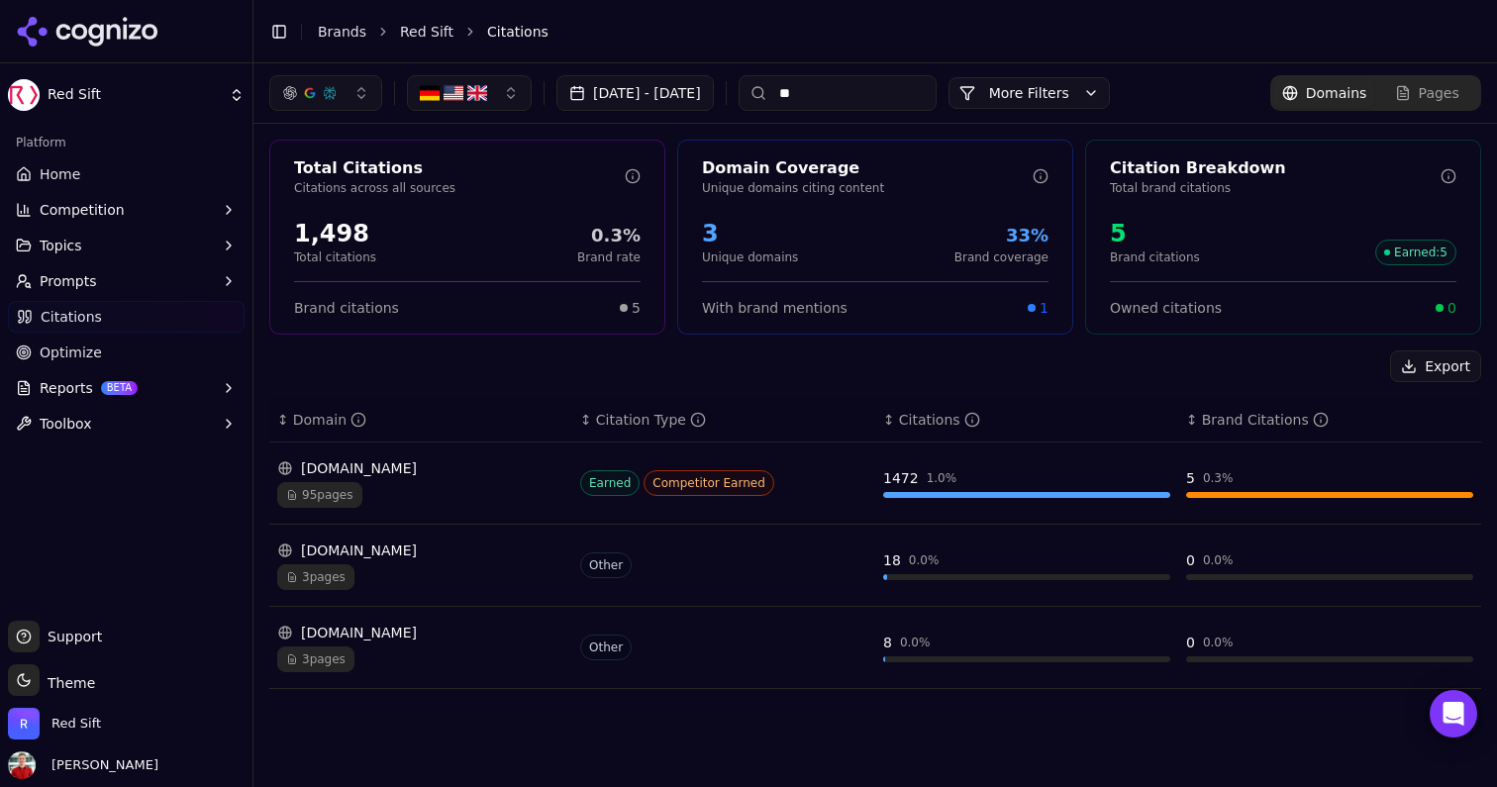
type input "**"
click at [320, 569] on span "3 pages" at bounding box center [315, 577] width 77 height 26
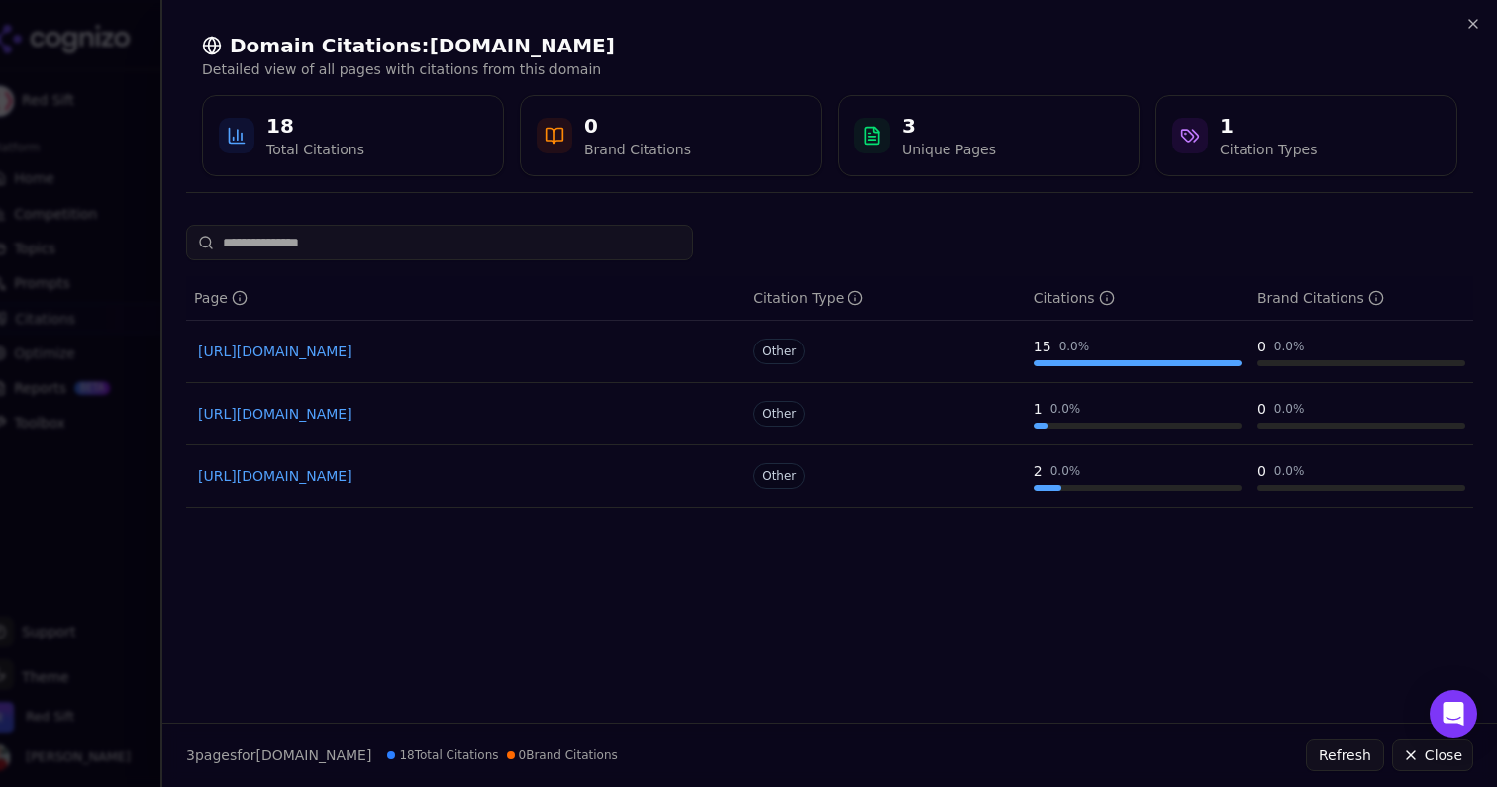
click at [164, 509] on div "Page Citation Type Citations Brand Citations [URL][DOMAIN_NAME] Other 15 0.0 % …" at bounding box center [829, 466] width 1335 height 482
click at [307, 354] on link "[URL][DOMAIN_NAME]" at bounding box center [466, 352] width 536 height 20
click at [125, 91] on div at bounding box center [748, 393] width 1497 height 787
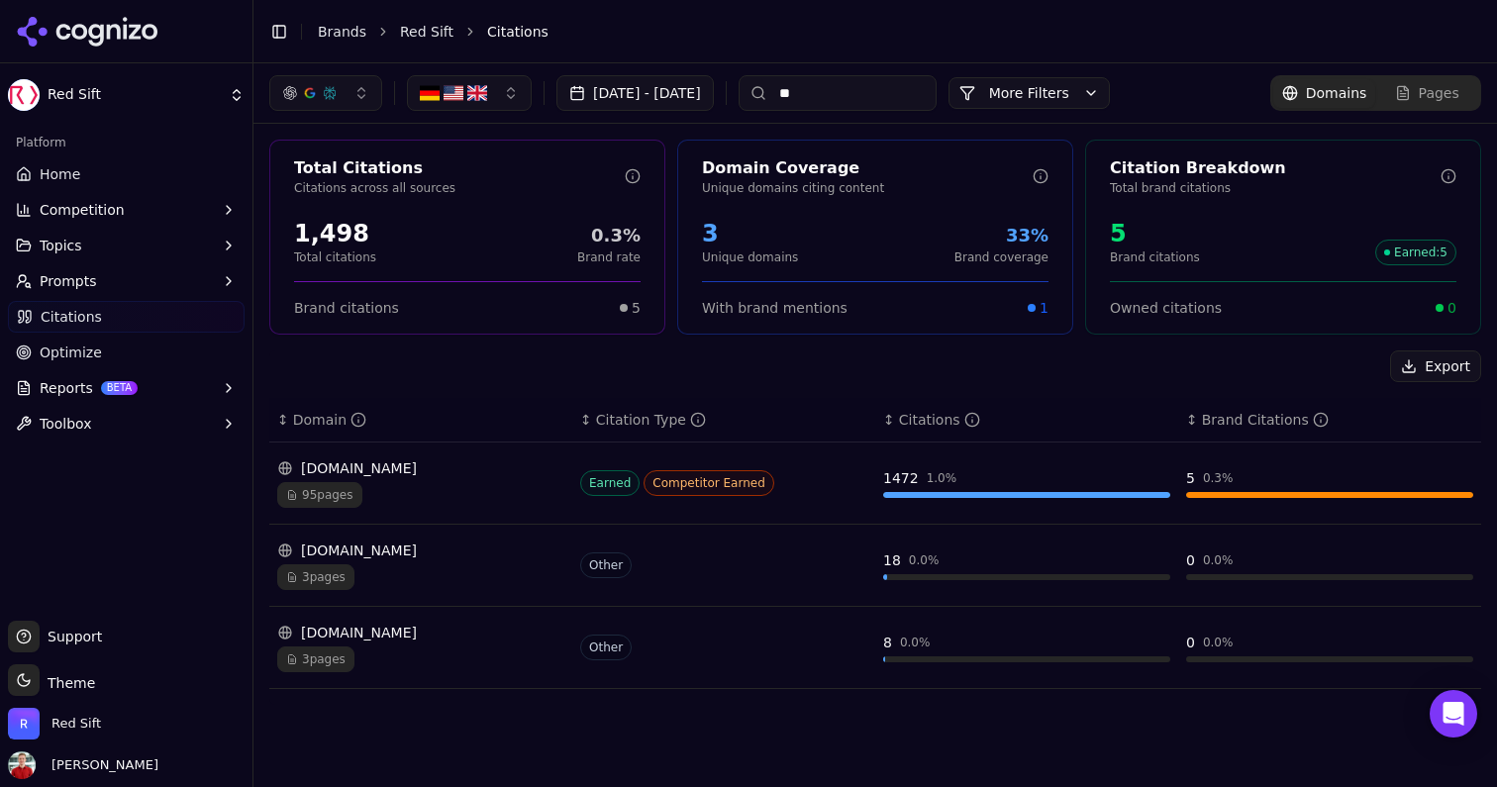
click at [338, 494] on span "95 pages" at bounding box center [319, 495] width 85 height 26
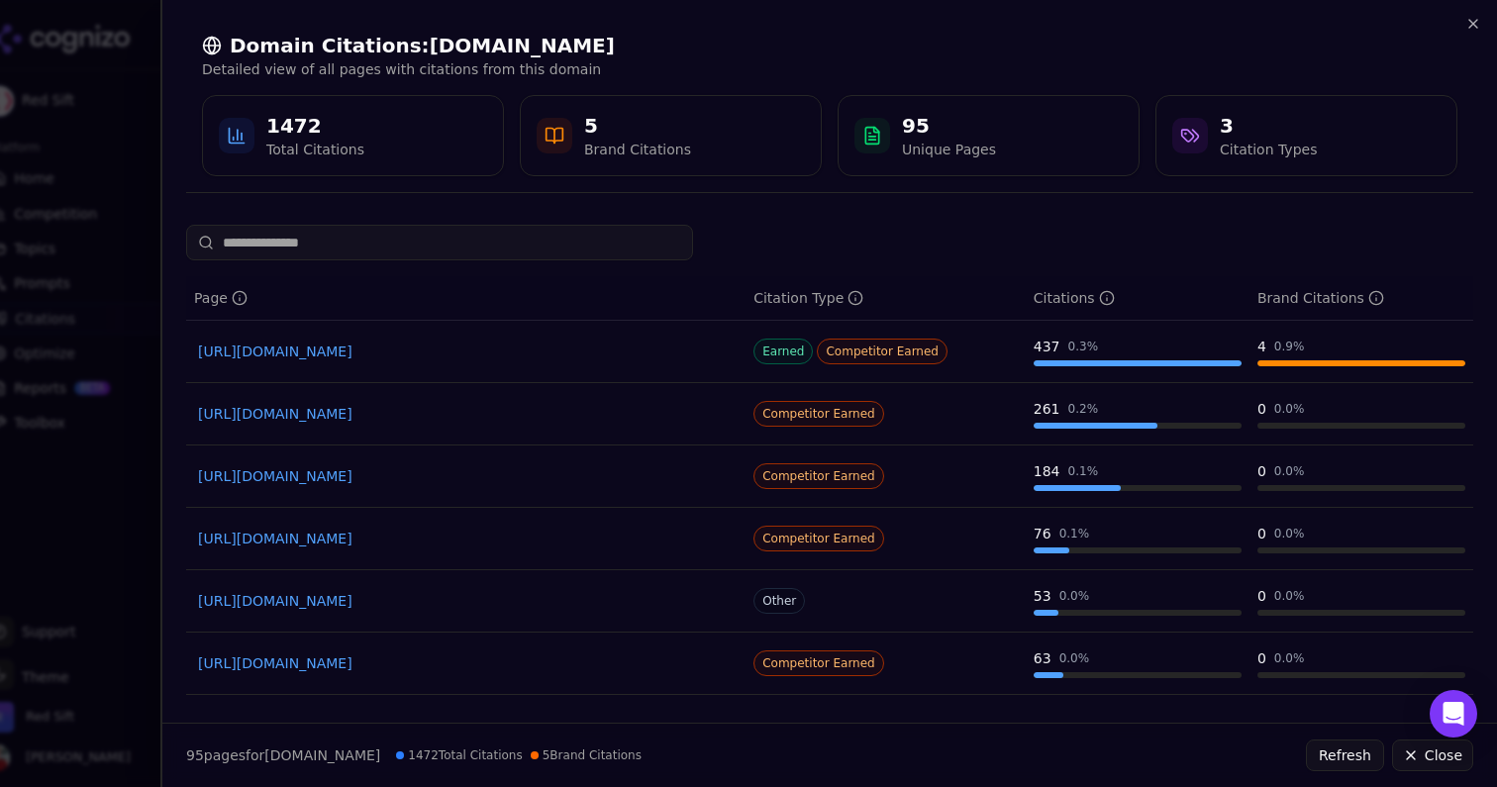
click at [145, 115] on div at bounding box center [748, 393] width 1497 height 787
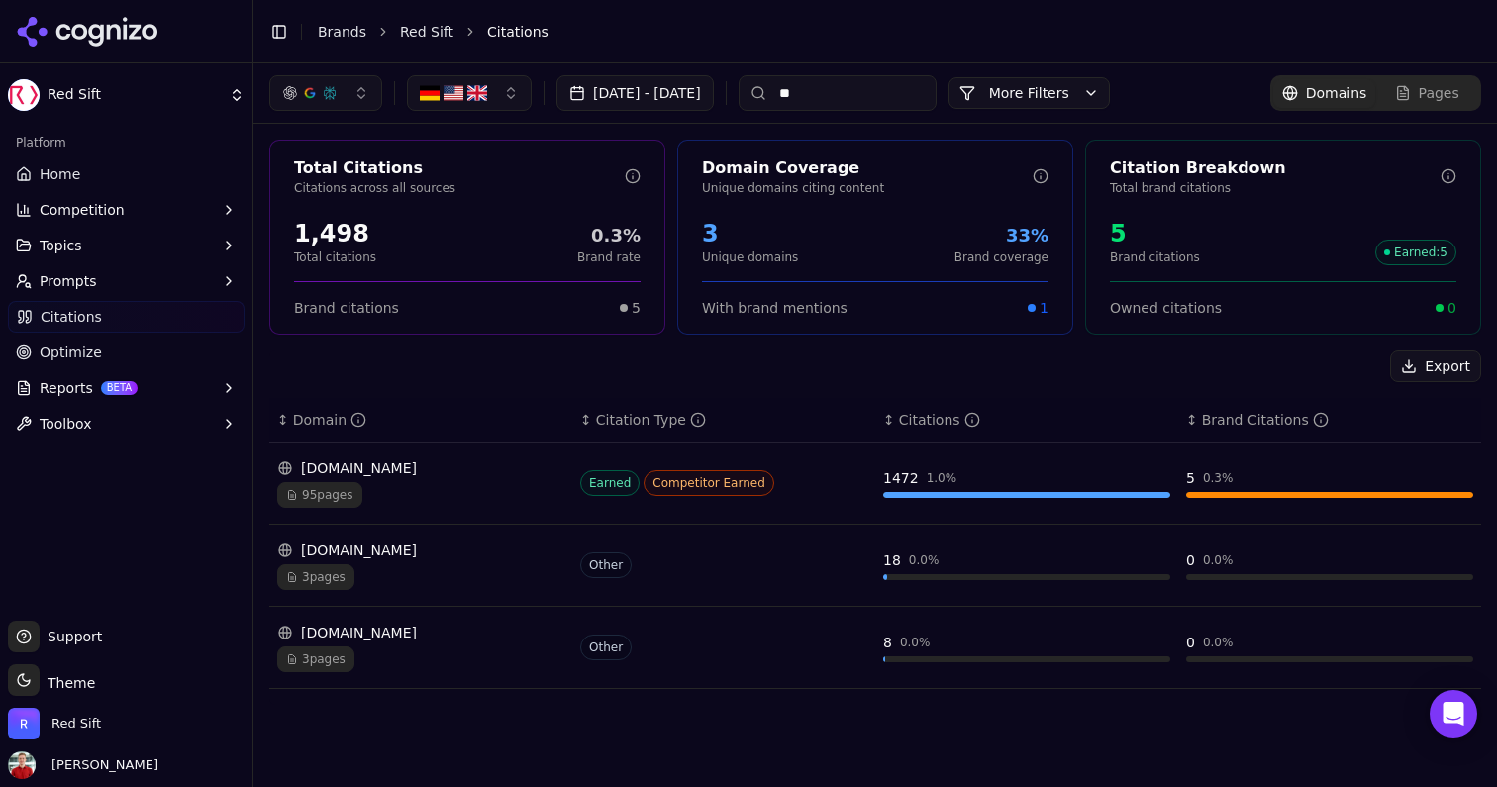
click at [334, 490] on span "95 pages" at bounding box center [319, 495] width 85 height 26
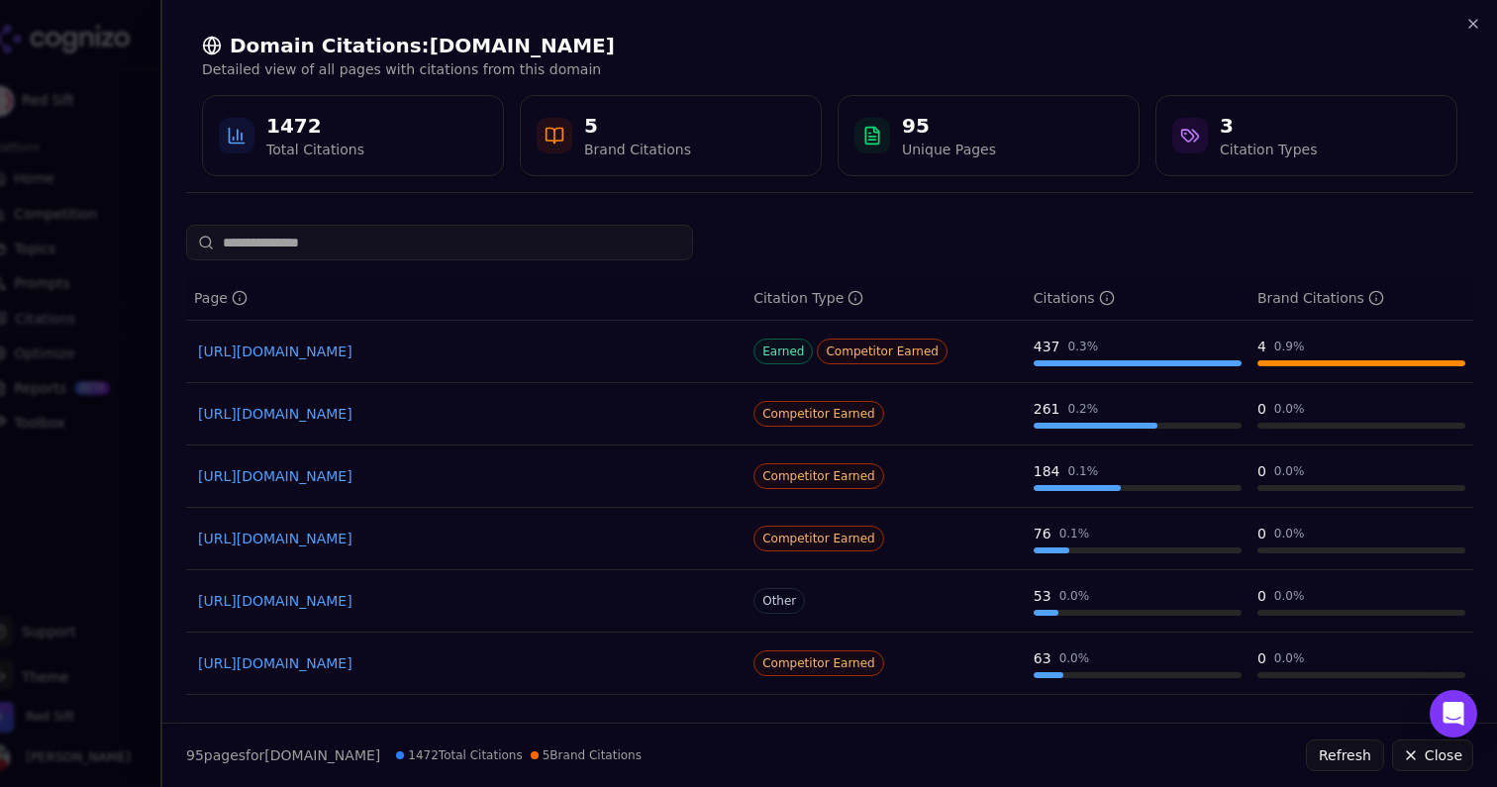
click at [620, 117] on div "5" at bounding box center [637, 126] width 107 height 28
click at [559, 137] on icon at bounding box center [555, 136] width 20 height 20
click at [379, 244] on input at bounding box center [439, 243] width 507 height 36
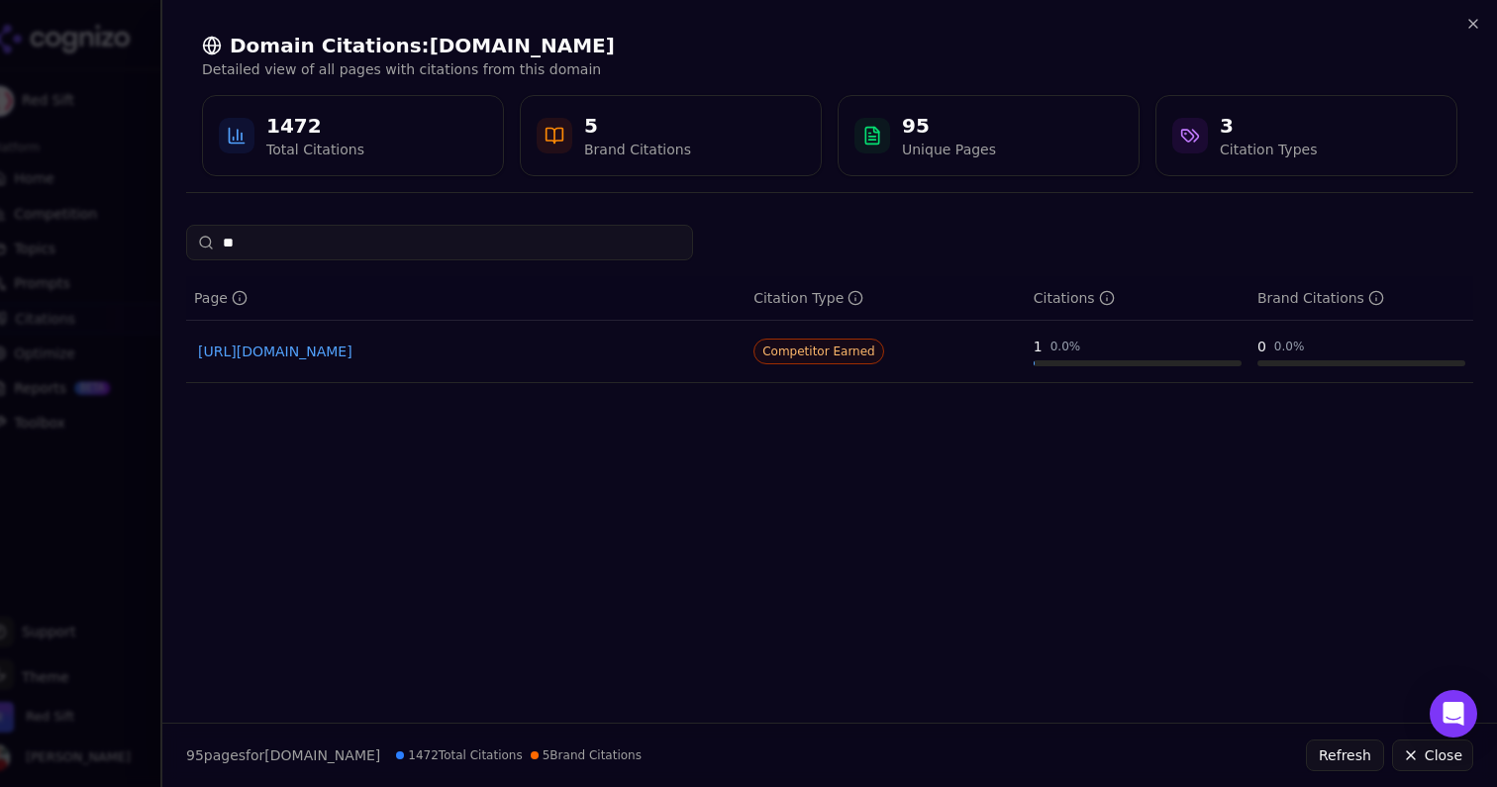
type input "*"
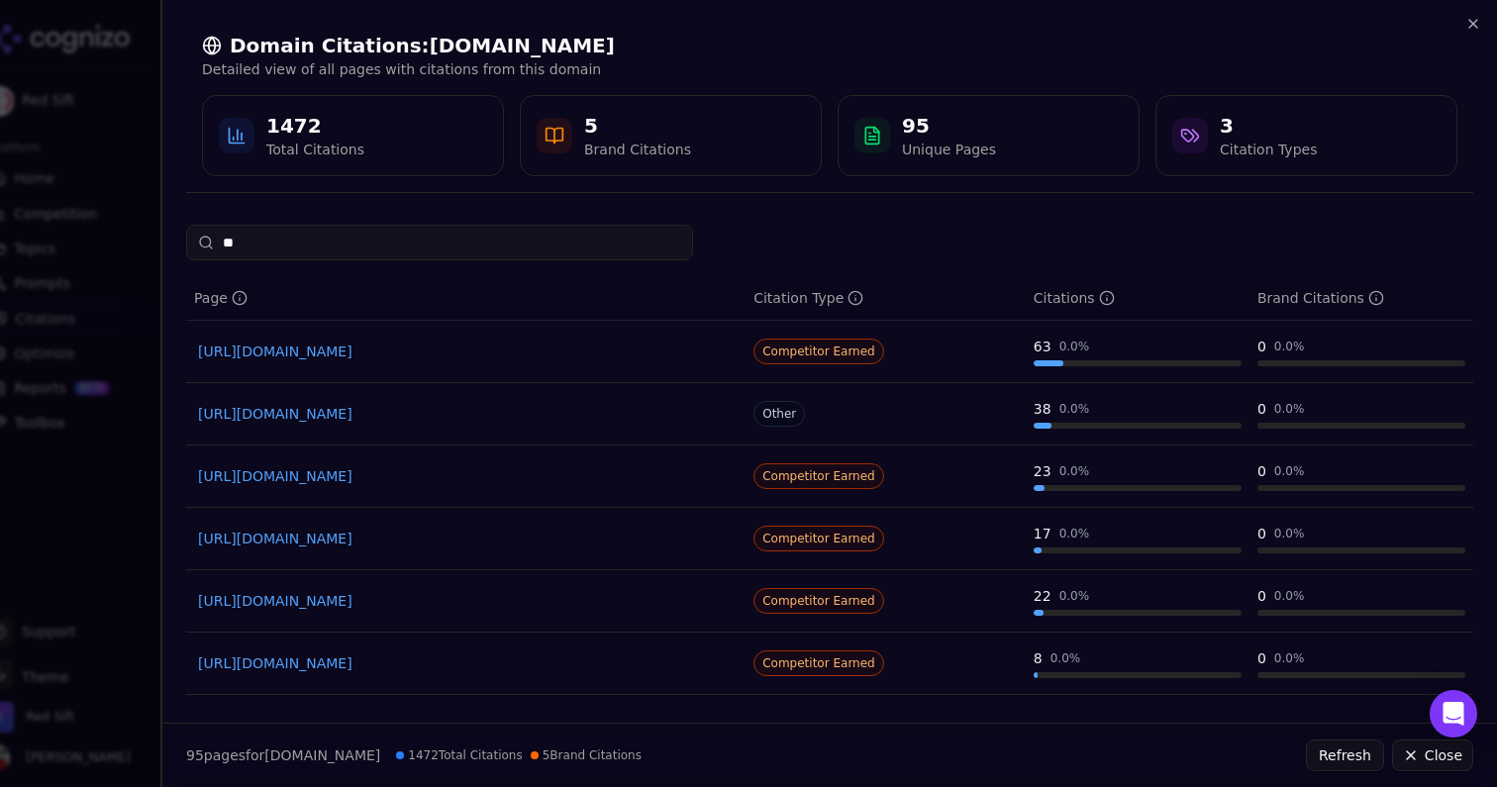
type input "*"
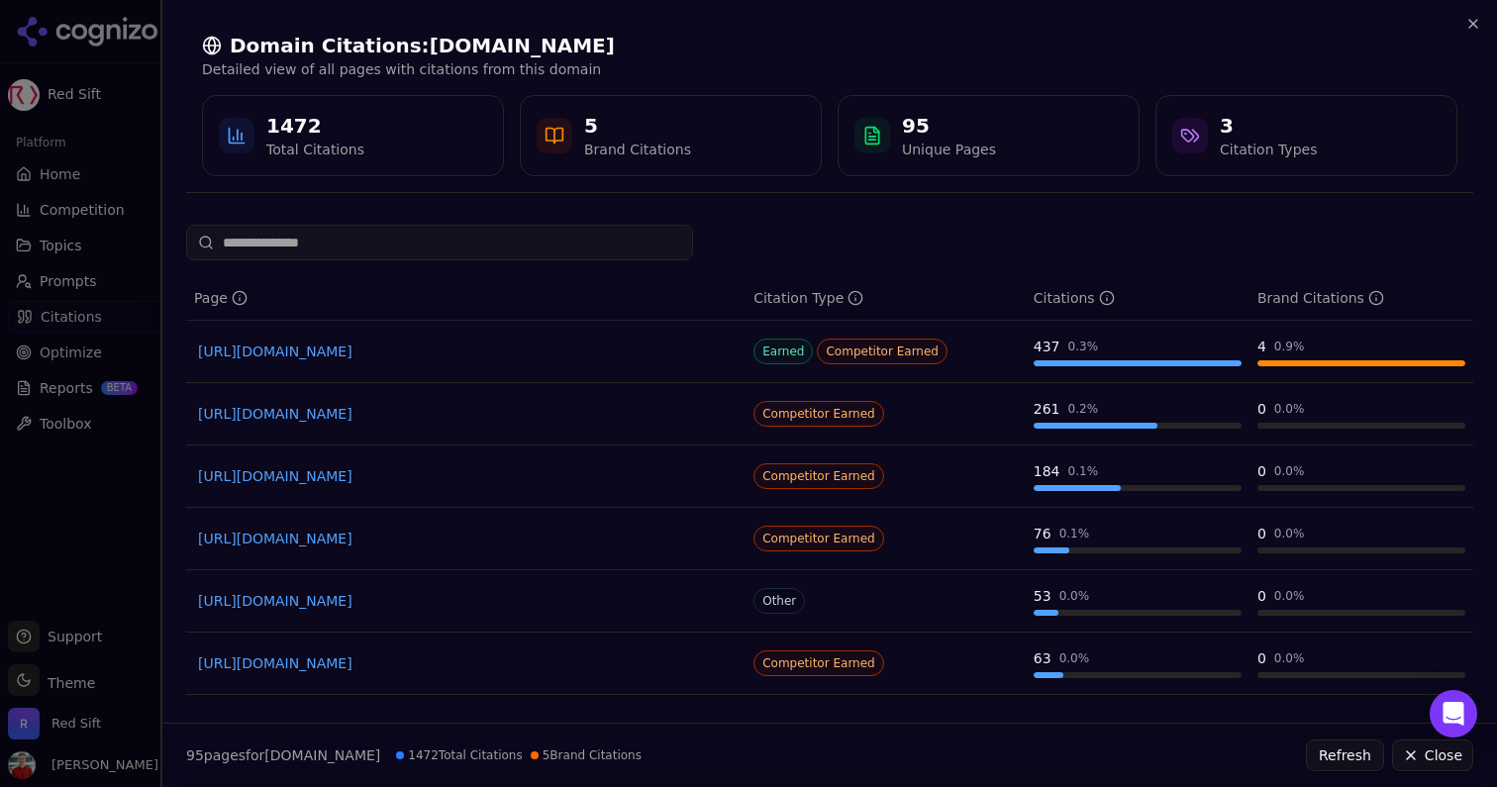
click at [137, 64] on div at bounding box center [748, 393] width 1497 height 787
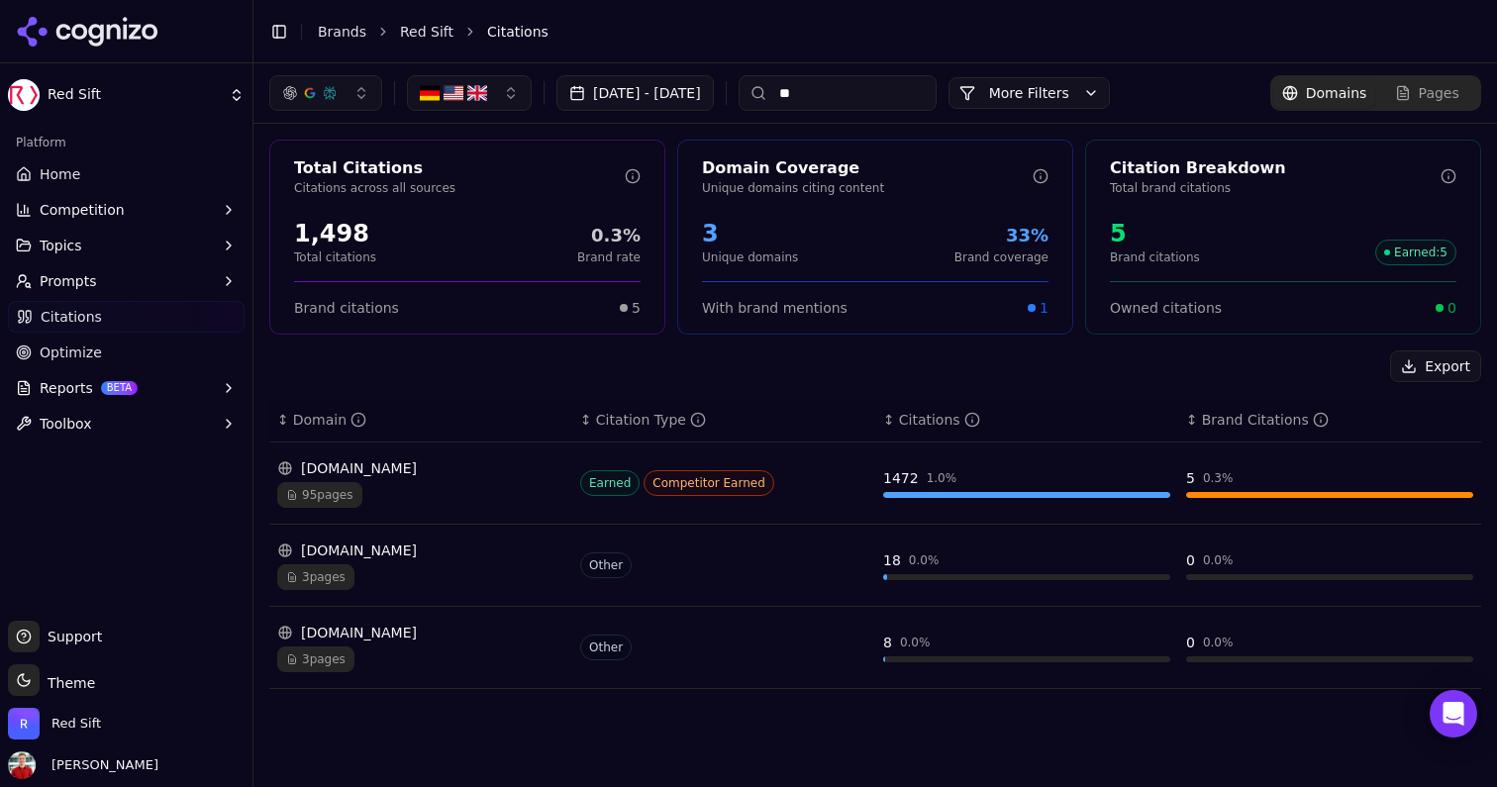
click at [332, 498] on span "95 pages" at bounding box center [319, 495] width 85 height 26
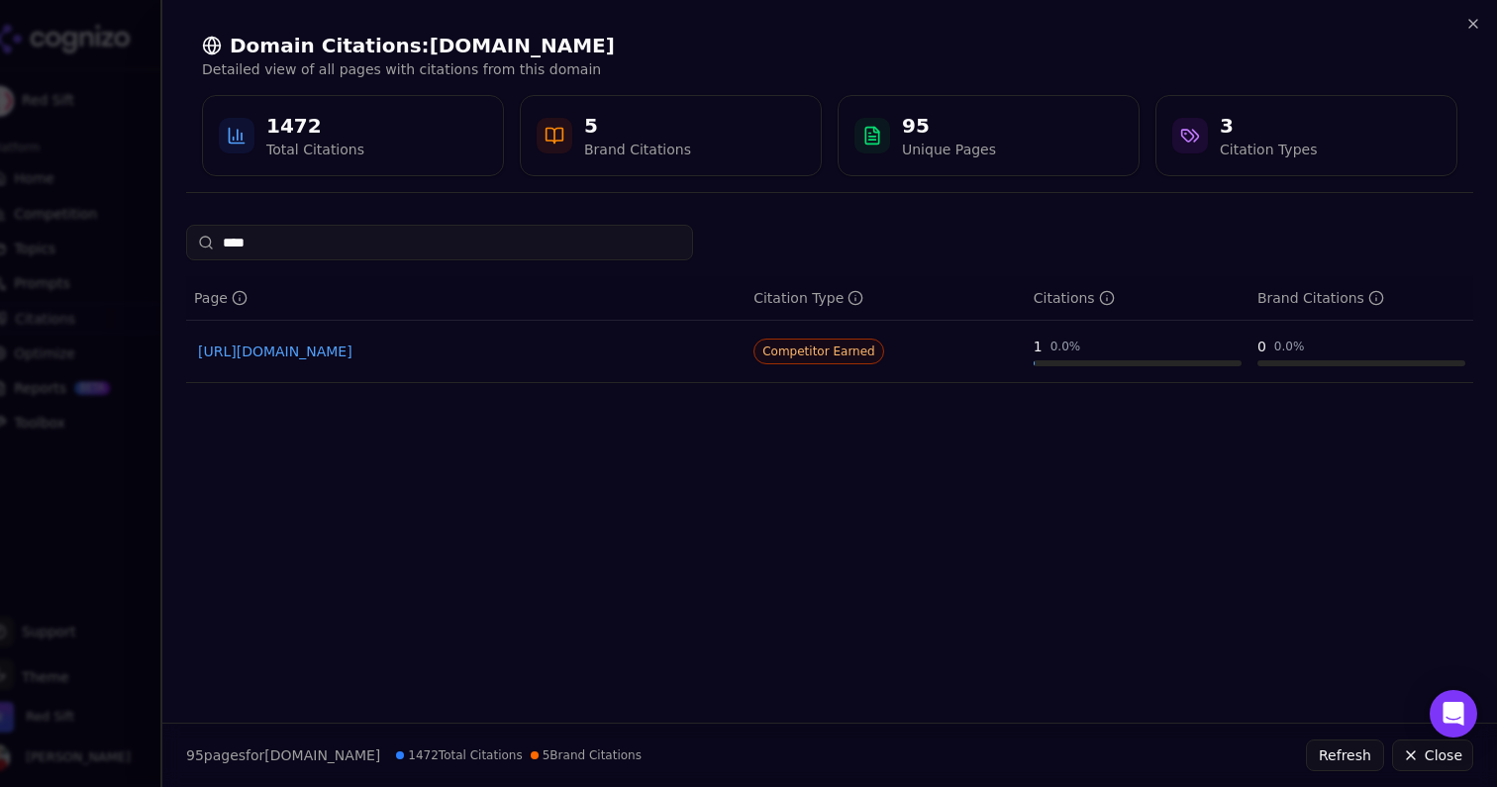
type input "****"
click at [444, 351] on link "[URL][DOMAIN_NAME]" at bounding box center [466, 352] width 536 height 20
click at [141, 191] on div at bounding box center [748, 393] width 1497 height 787
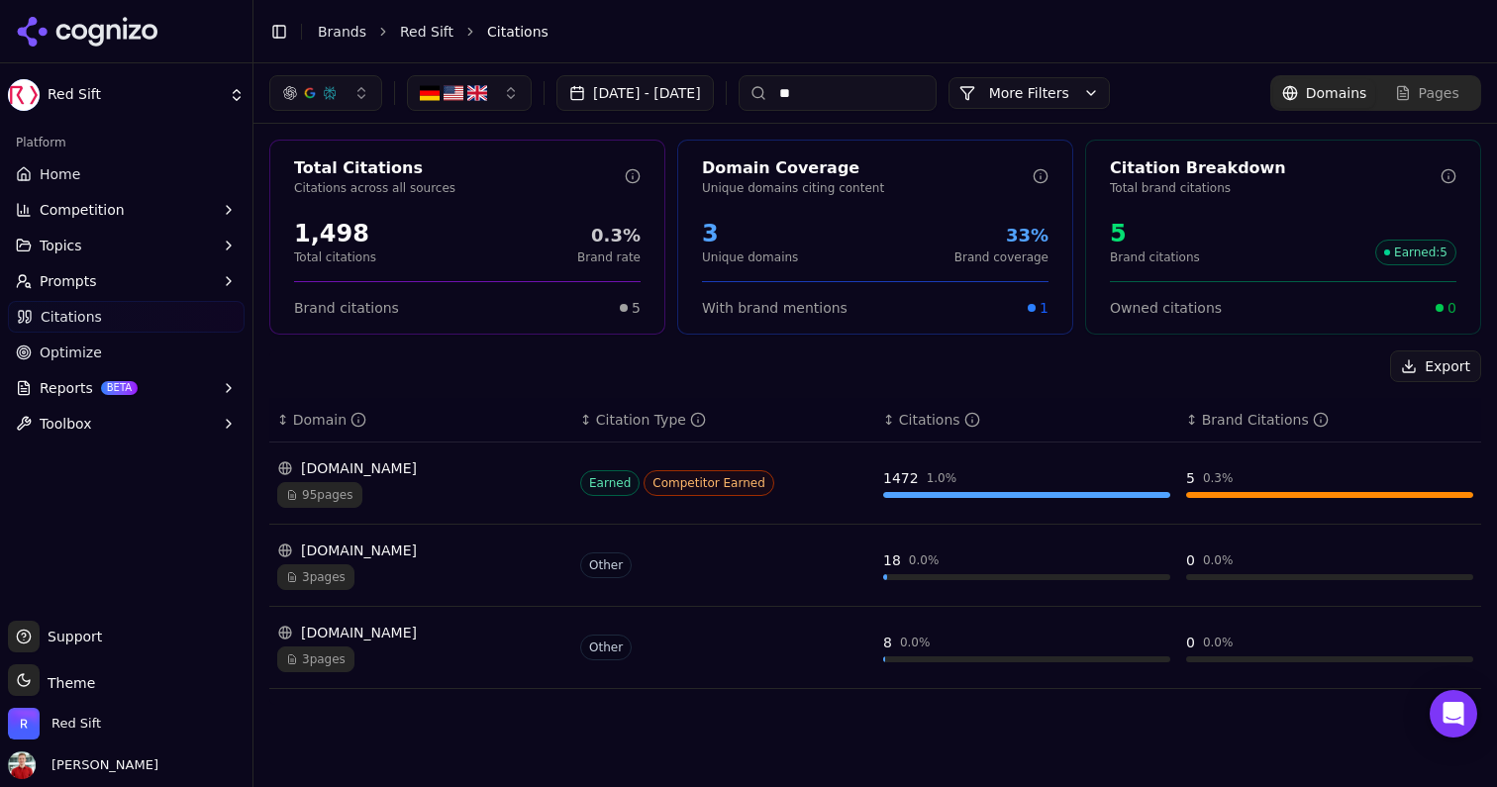
click at [323, 499] on span "95 pages" at bounding box center [319, 495] width 85 height 26
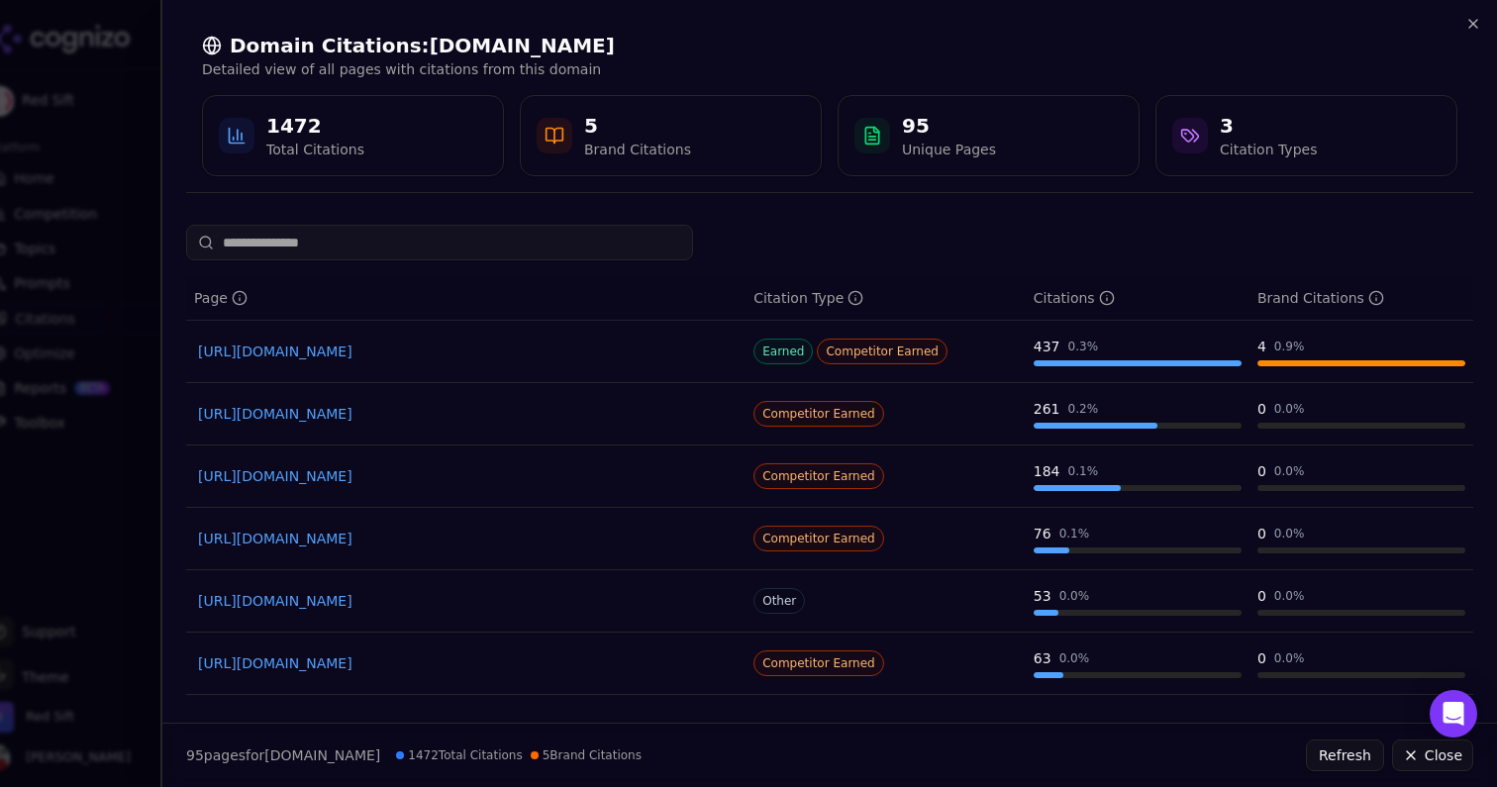
click at [370, 354] on link "[URL][DOMAIN_NAME]" at bounding box center [466, 352] width 536 height 20
click at [395, 476] on link "[URL][DOMAIN_NAME]" at bounding box center [466, 476] width 536 height 20
click at [321, 349] on link "[URL][DOMAIN_NAME]" at bounding box center [466, 352] width 536 height 20
click at [401, 255] on input at bounding box center [439, 243] width 507 height 36
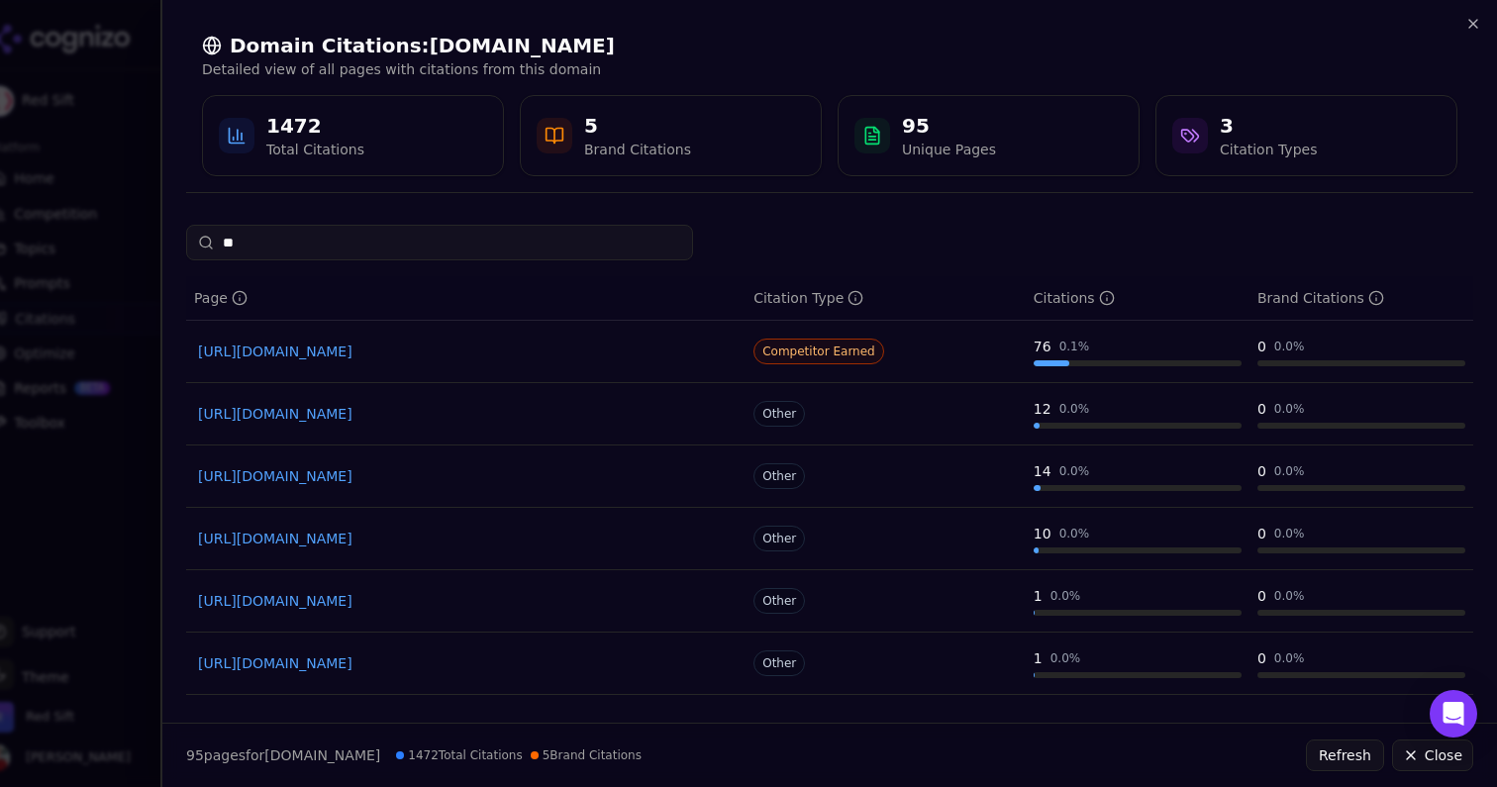
type input "*"
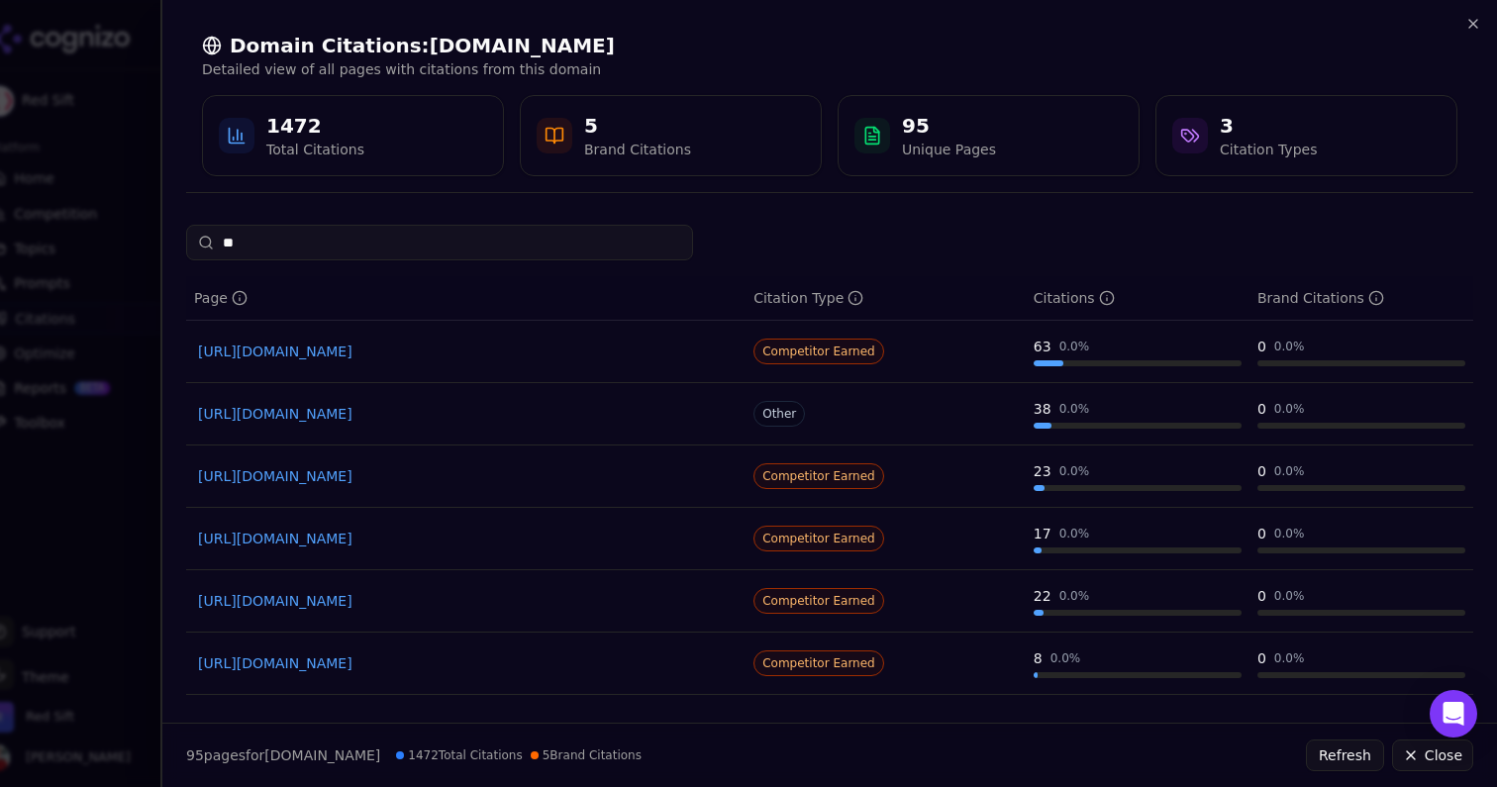
type input "*"
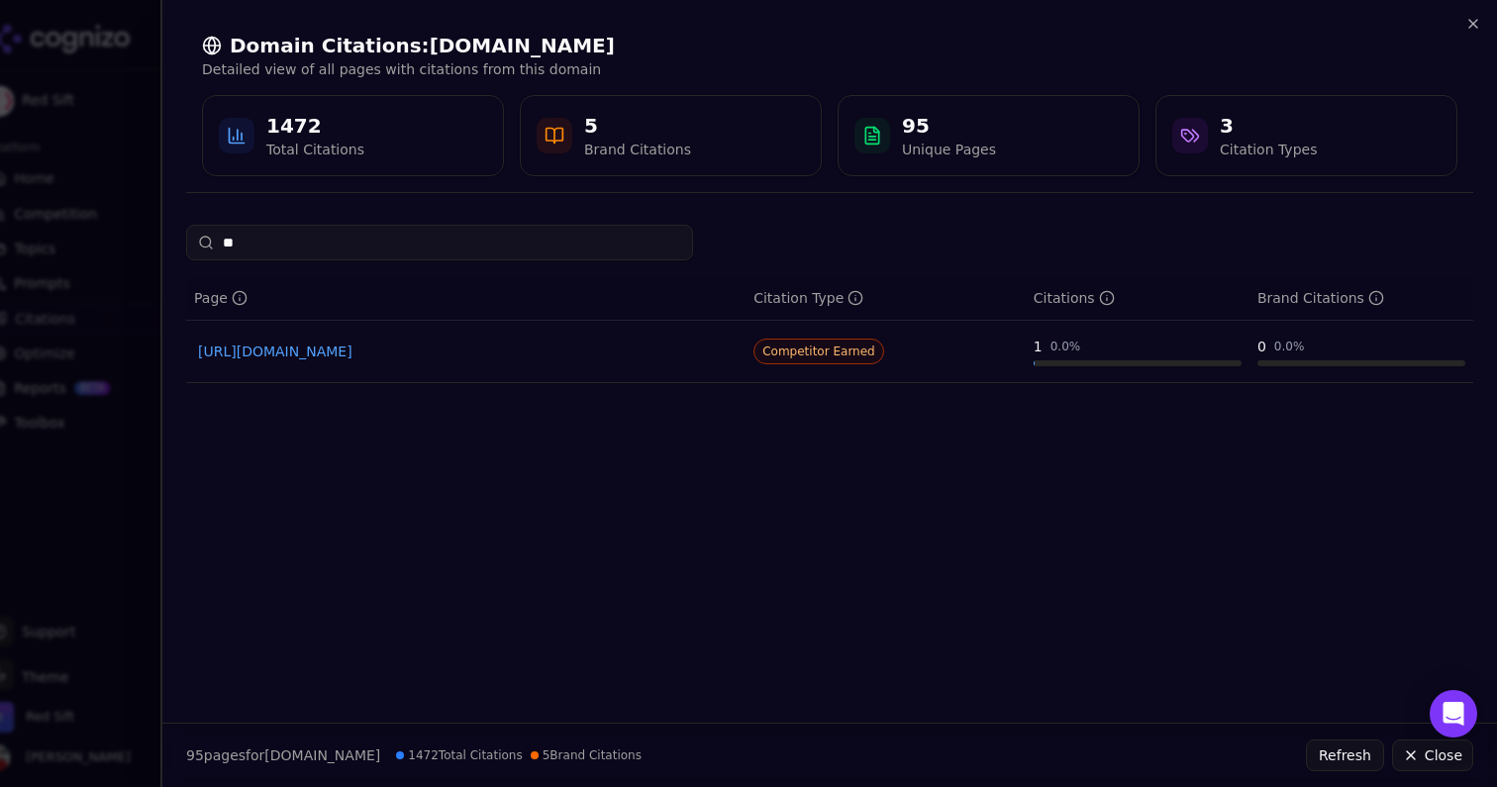
type input "*"
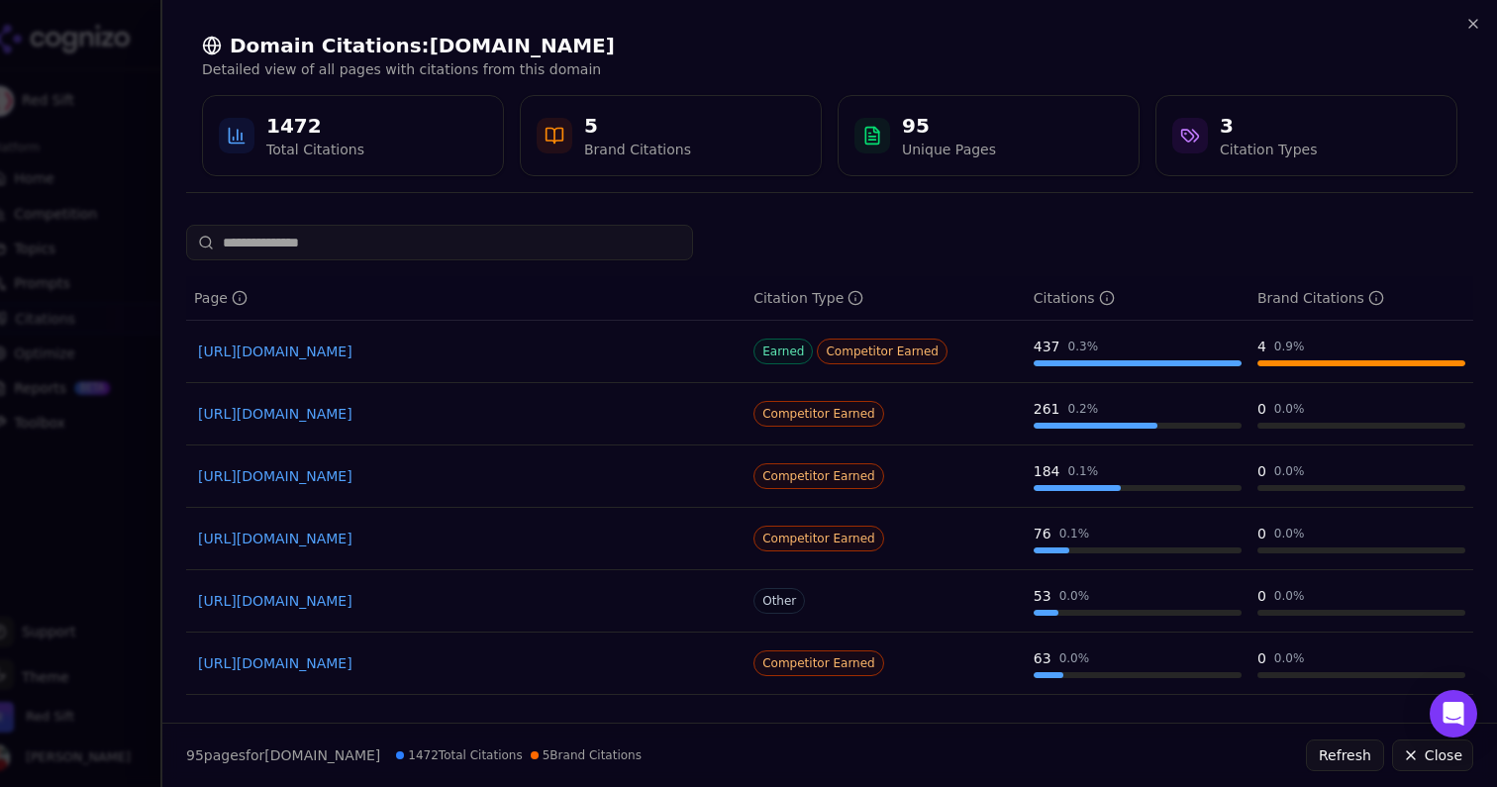
click at [951, 288] on div "Citation Type" at bounding box center [886, 298] width 264 height 20
click at [1071, 221] on div "Domain Citations: [DOMAIN_NAME] Detailed view of all pages with citations from …" at bounding box center [828, 393] width 1337 height 787
click at [594, 75] on p "Detailed view of all pages with citations from this domain" at bounding box center [830, 69] width 1256 height 20
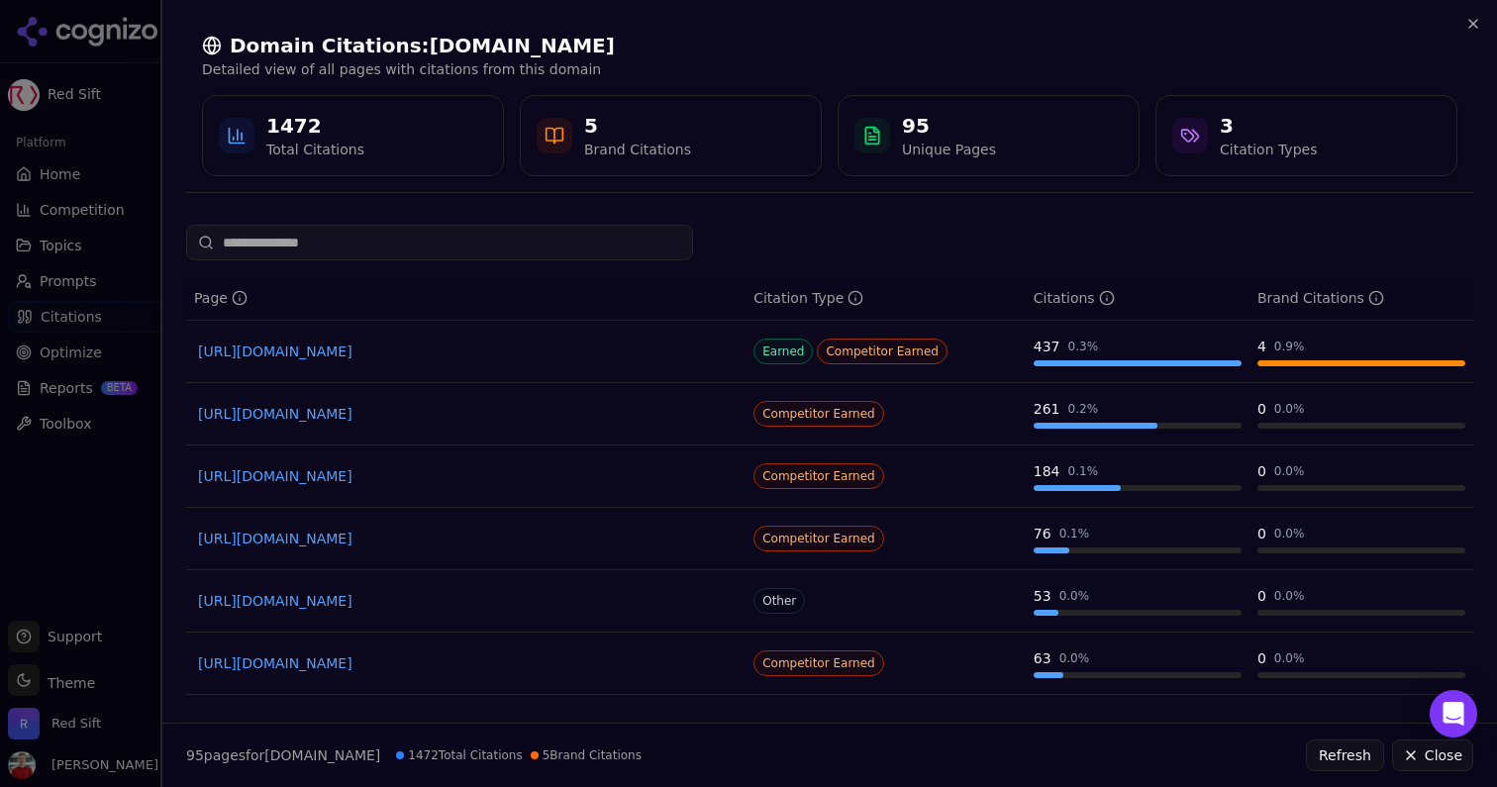
click at [78, 91] on div at bounding box center [748, 393] width 1497 height 787
